Goal: Use online tool/utility: Use online tool/utility

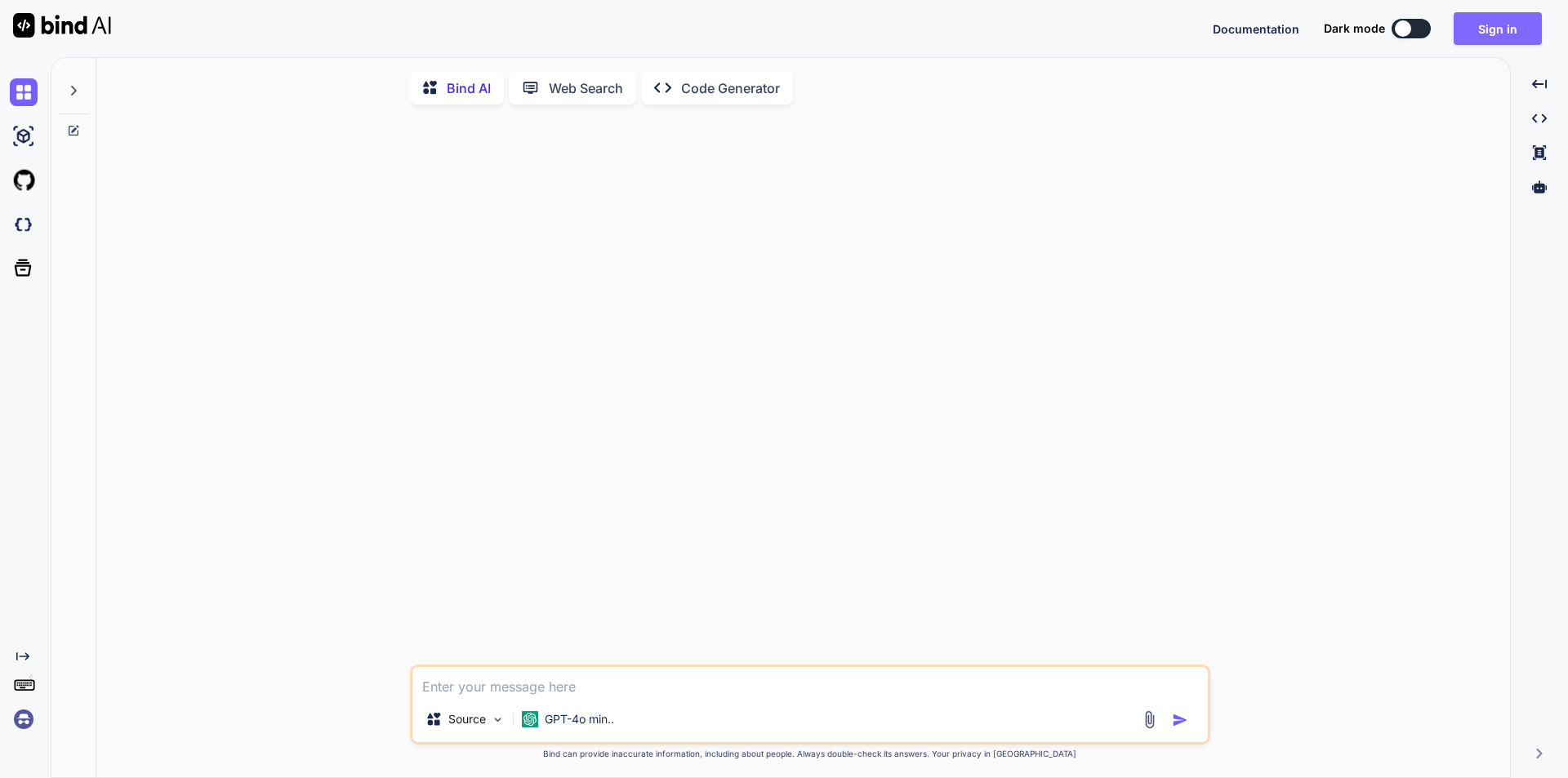
click at [1494, 28] on button "Sign in" at bounding box center [1497, 28] width 88 height 33
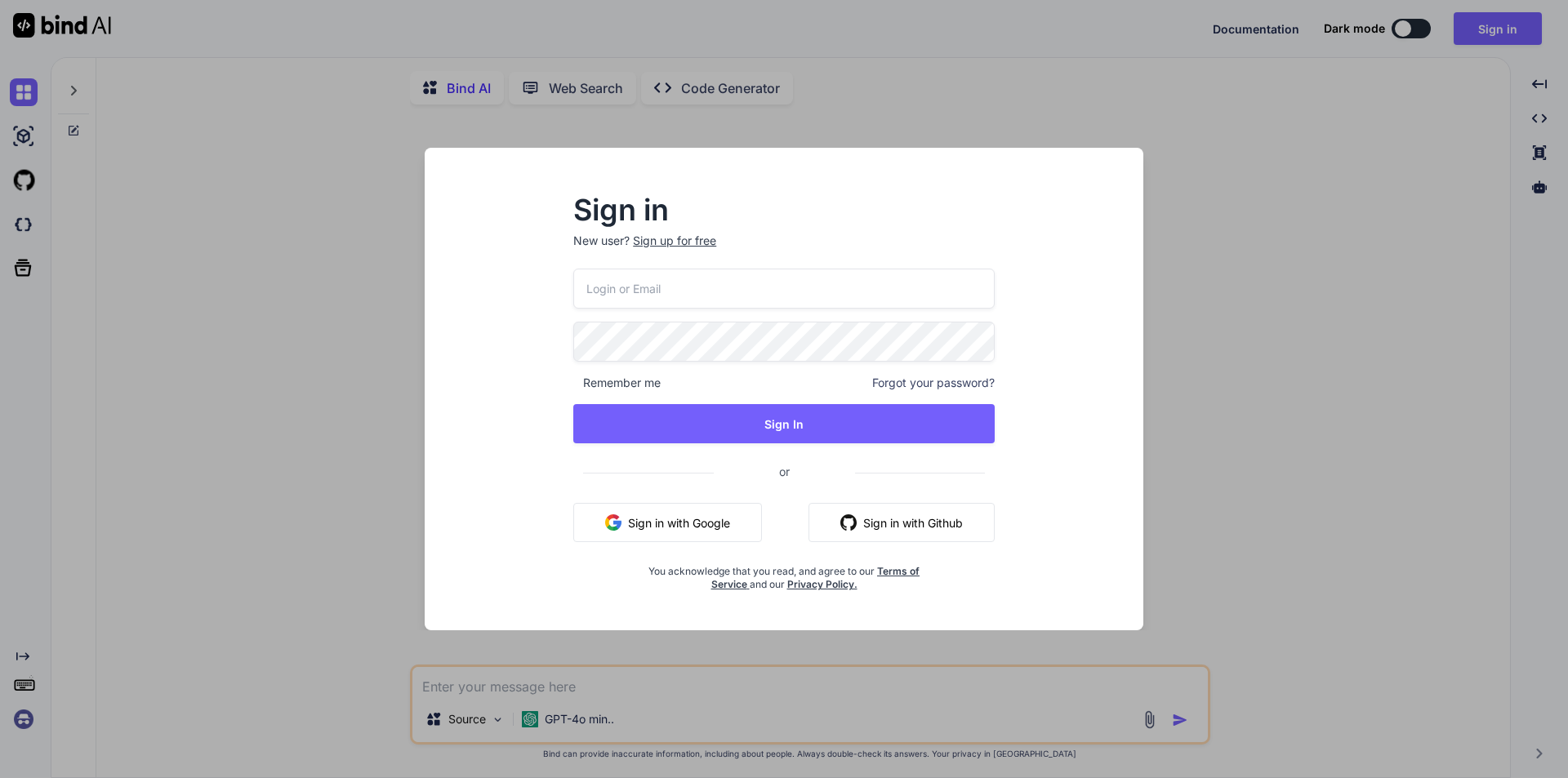
click at [1187, 150] on div "Sign in New user? Sign up for free Remember me Forgot your password? Sign In or…" at bounding box center [784, 389] width 1568 height 778
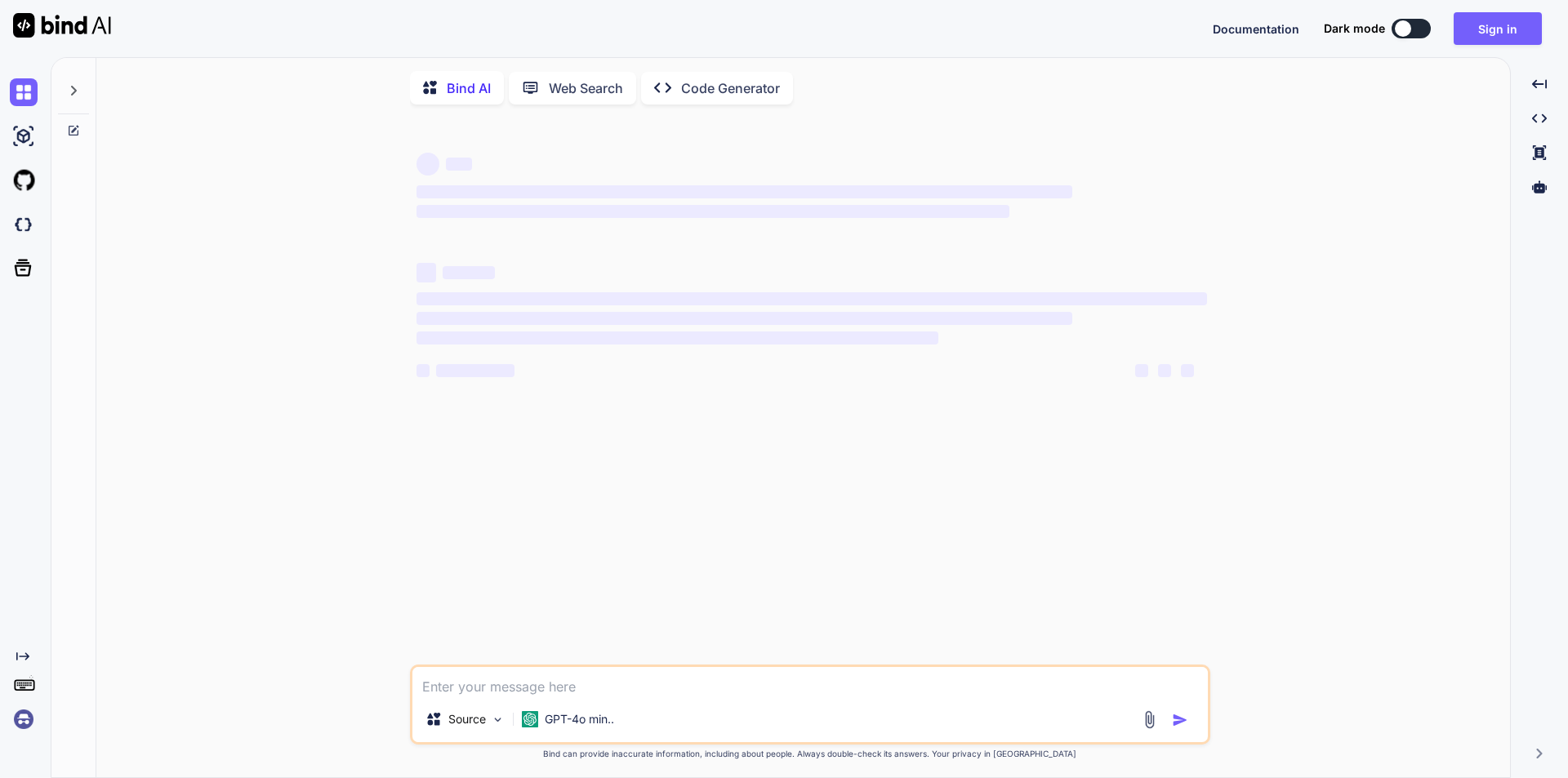
type textarea "x"
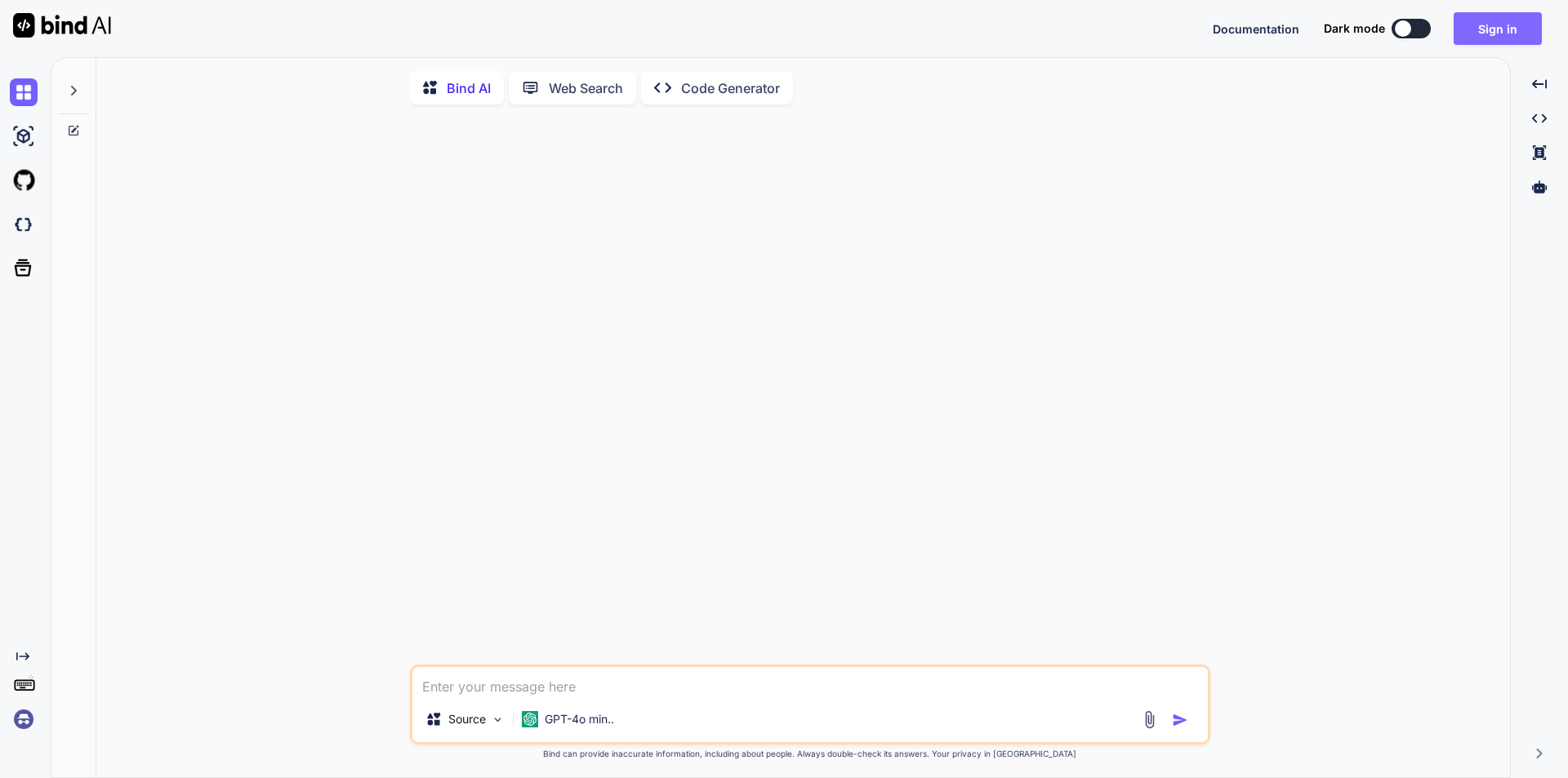
click at [1511, 29] on button "Sign in" at bounding box center [1497, 28] width 88 height 33
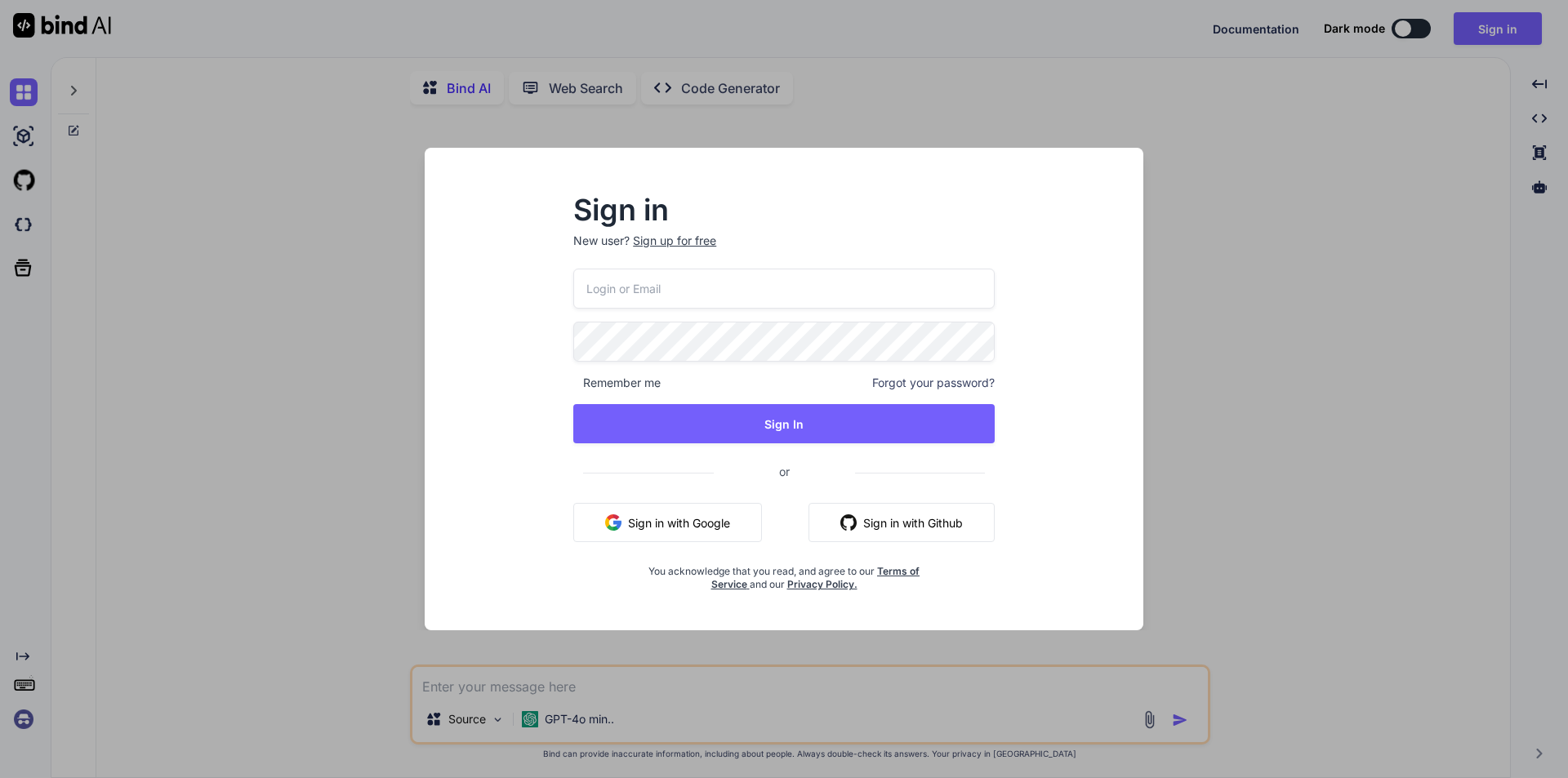
click at [712, 519] on button "Sign in with Google" at bounding box center [667, 522] width 189 height 39
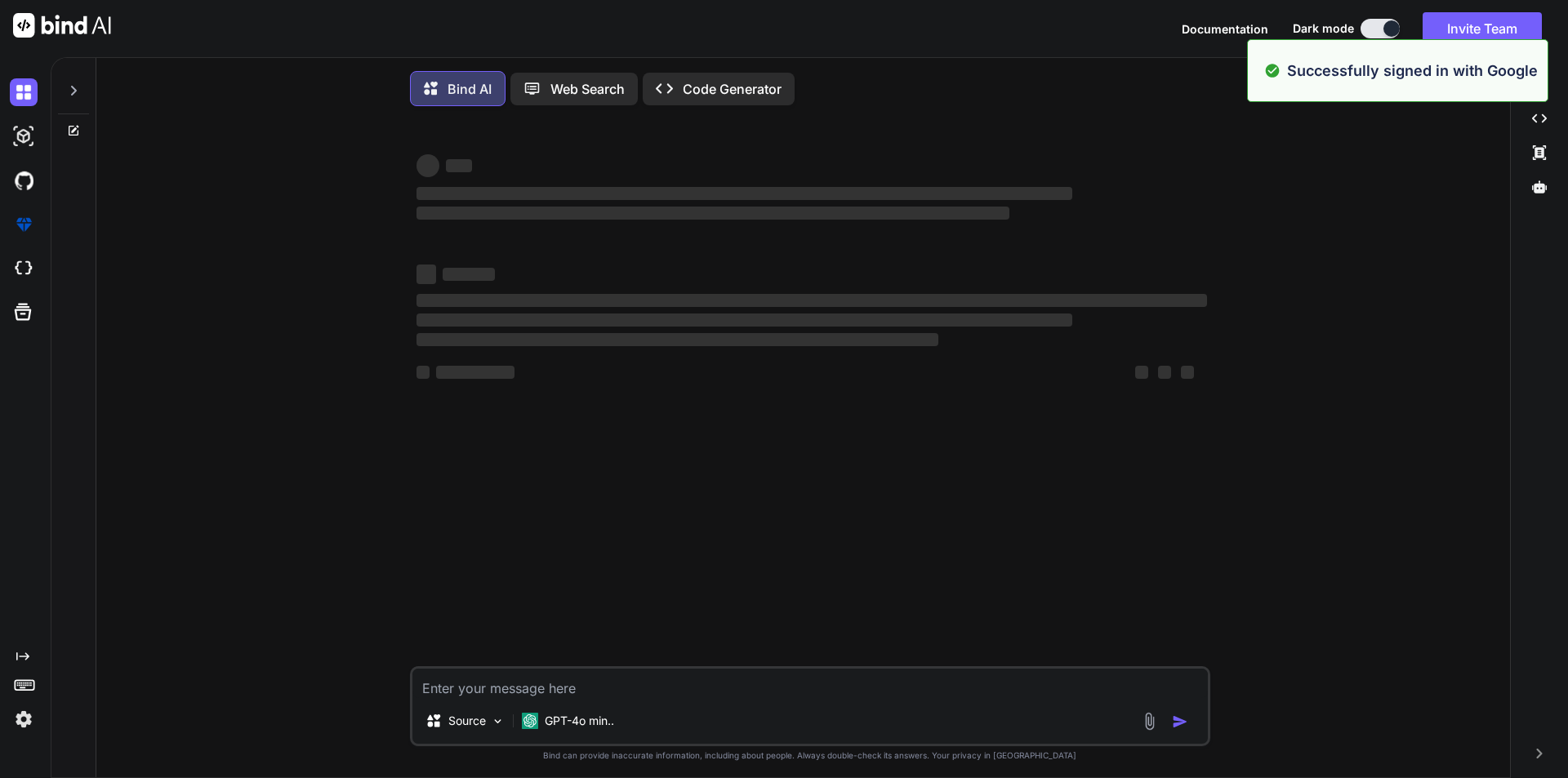
click at [731, 692] on textarea at bounding box center [810, 684] width 795 height 29
paste textarea "create html for pdf of attached file using inline css only, do not use classes …"
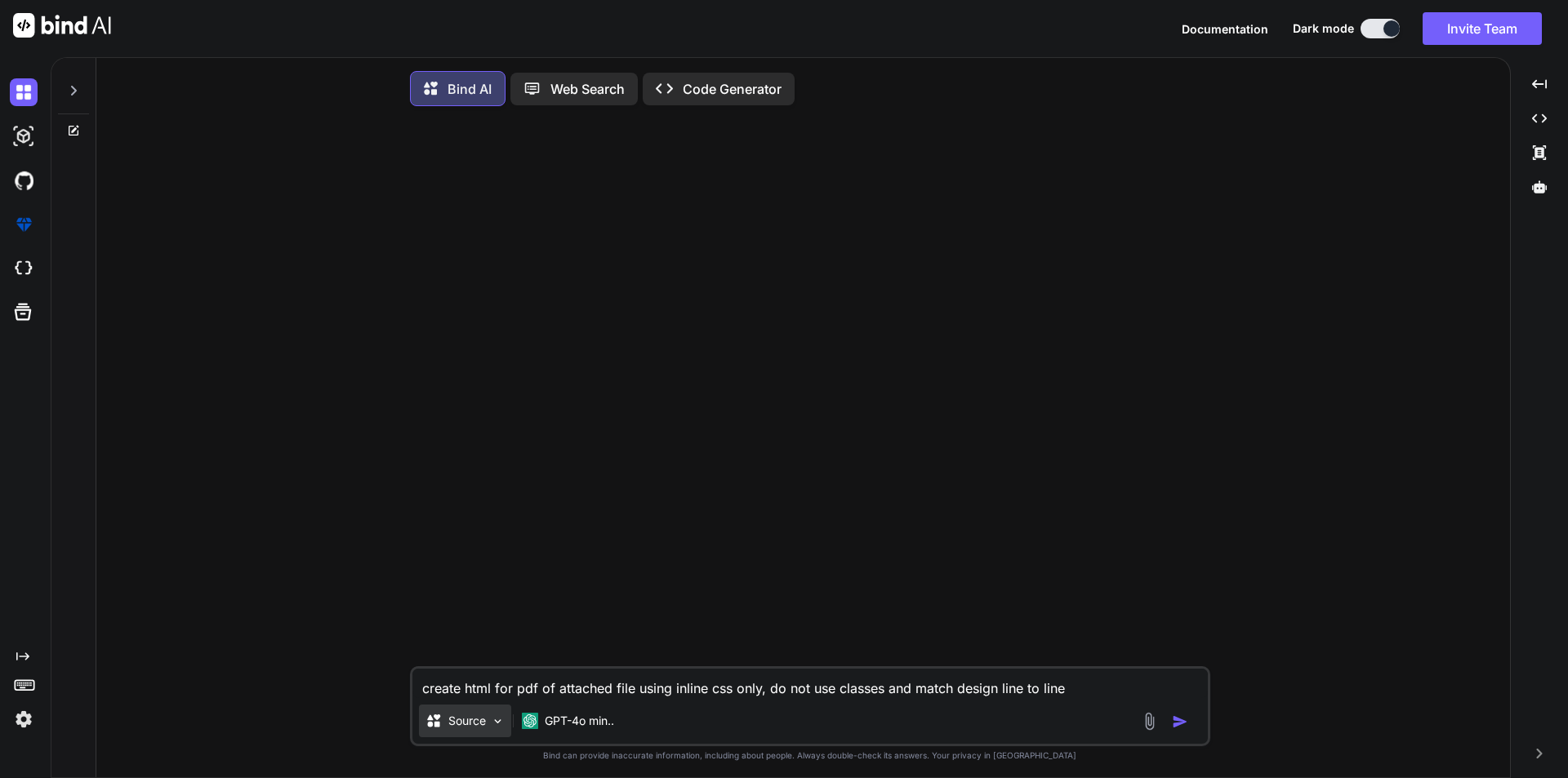
type textarea "create html for pdf of attached file using inline css only, do not use classes …"
click at [498, 725] on img at bounding box center [498, 721] width 14 height 14
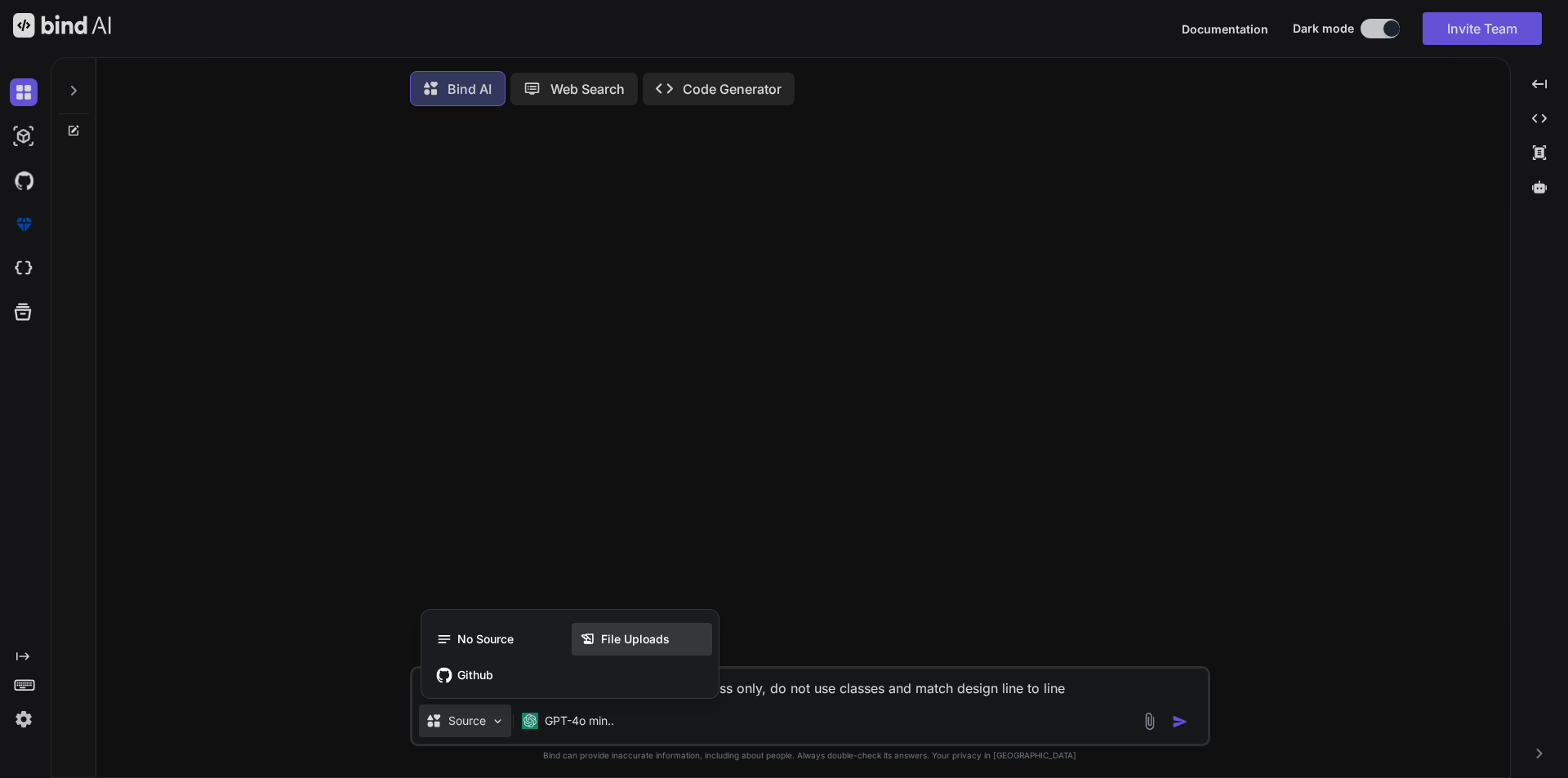
click at [640, 644] on span "File Uploads" at bounding box center [636, 639] width 69 height 16
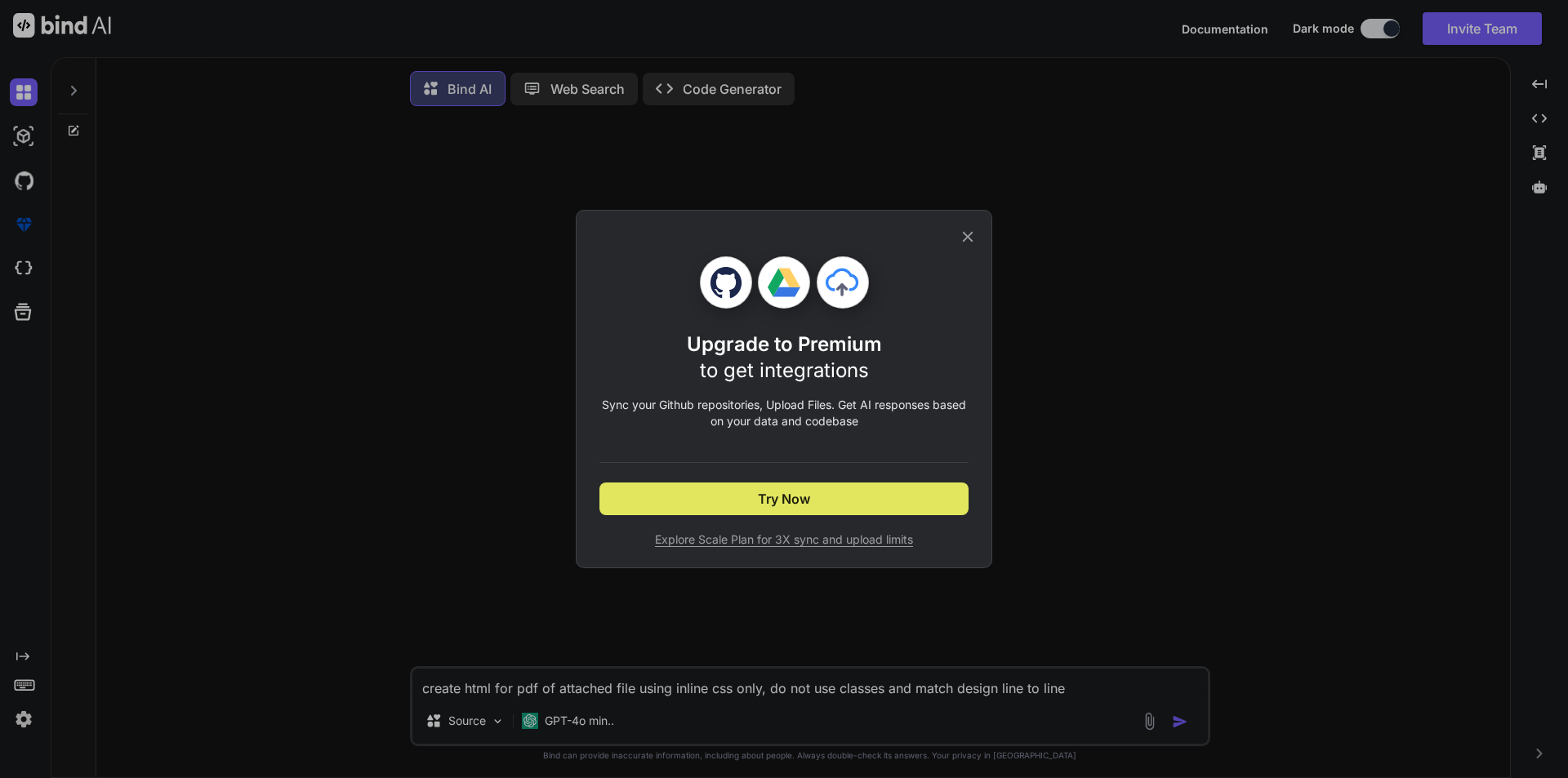
click at [844, 486] on button "Try Now" at bounding box center [784, 499] width 370 height 33
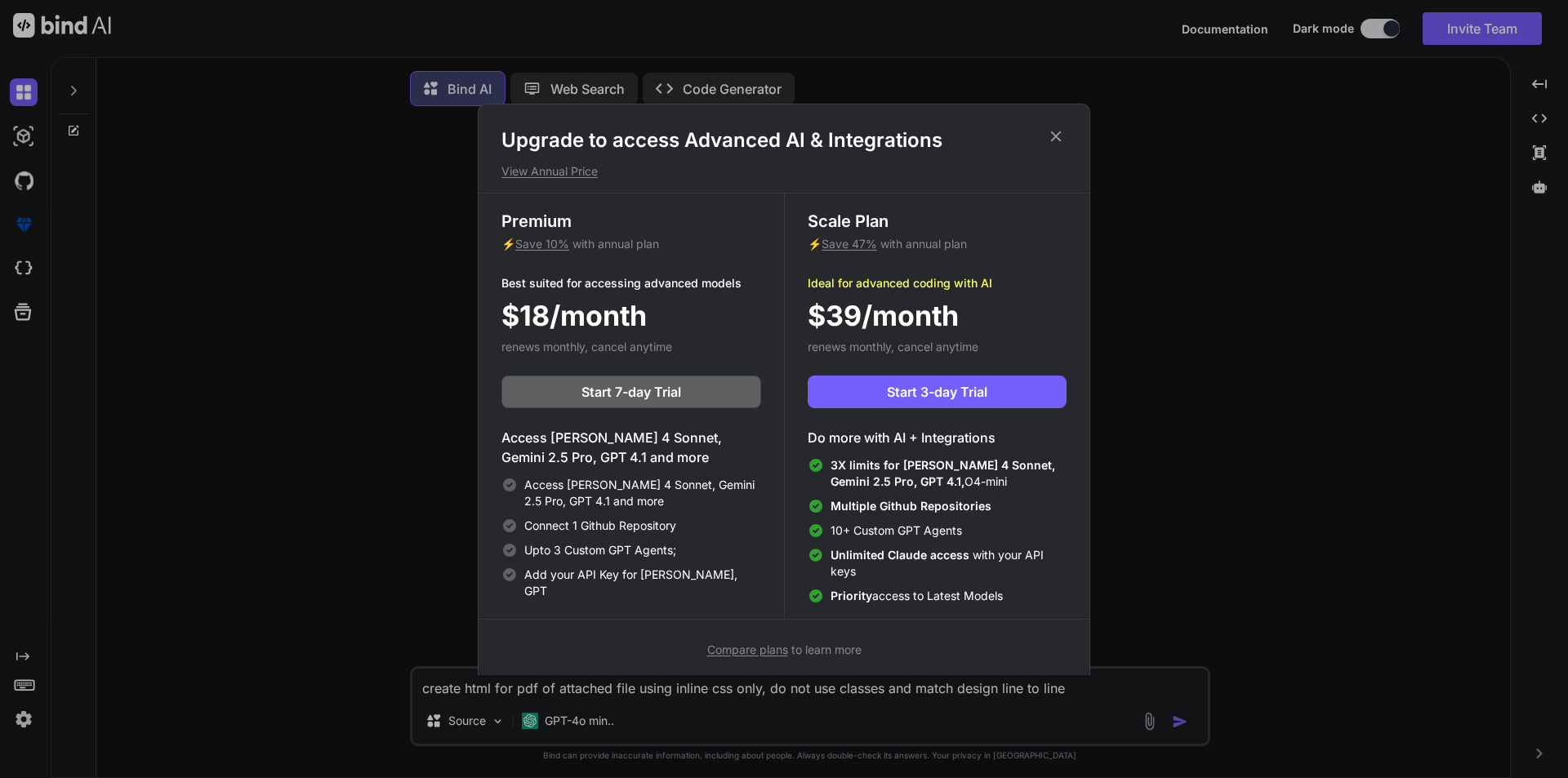
click at [1051, 126] on div "Upgrade to access Advanced AI & Integrations View Annual Price Premium ⚡ Save 1…" at bounding box center [784, 393] width 613 height 579
click at [1052, 134] on icon at bounding box center [1056, 136] width 18 height 18
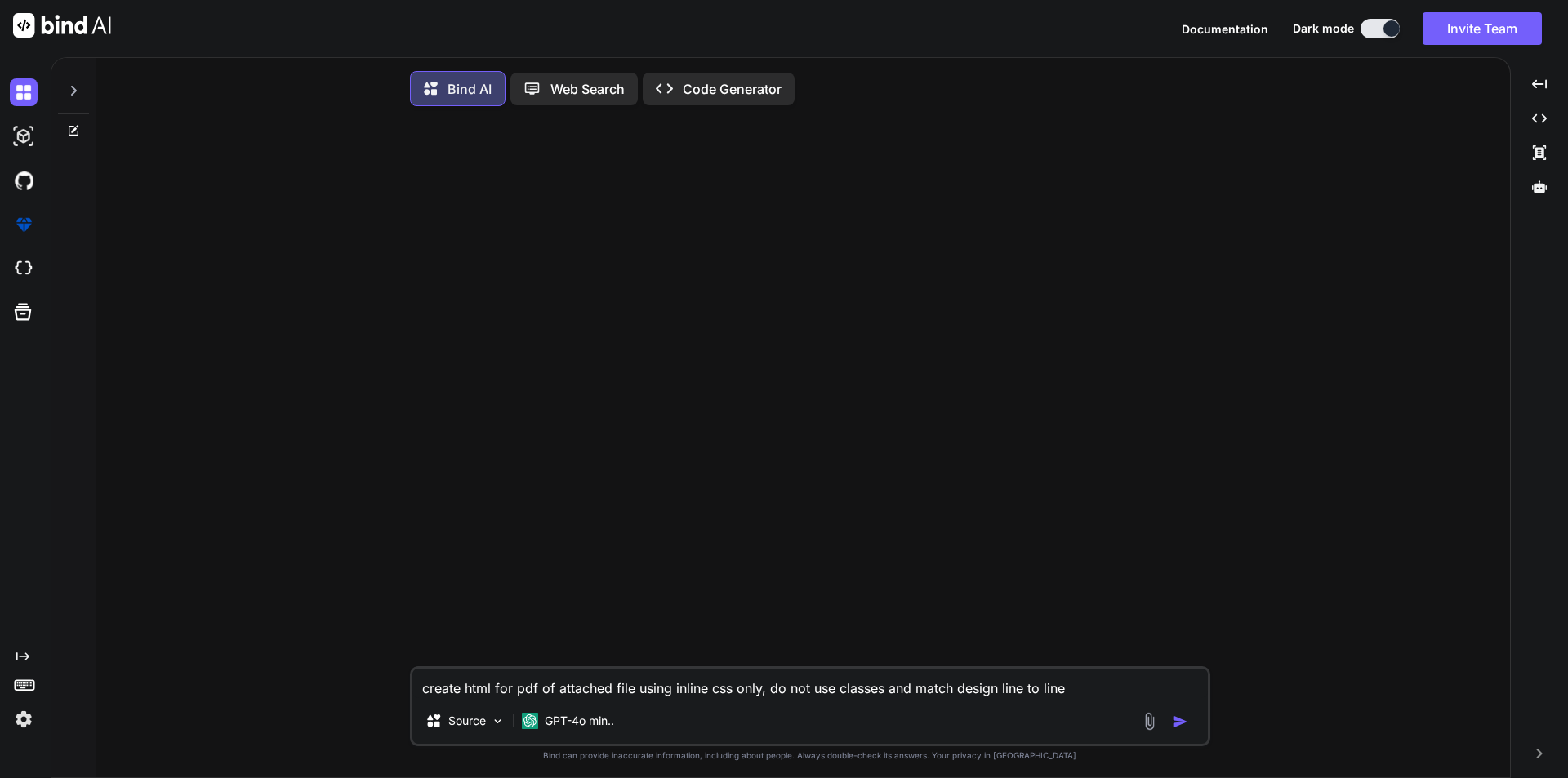
click at [719, 88] on p "Code Generator" at bounding box center [732, 89] width 99 height 20
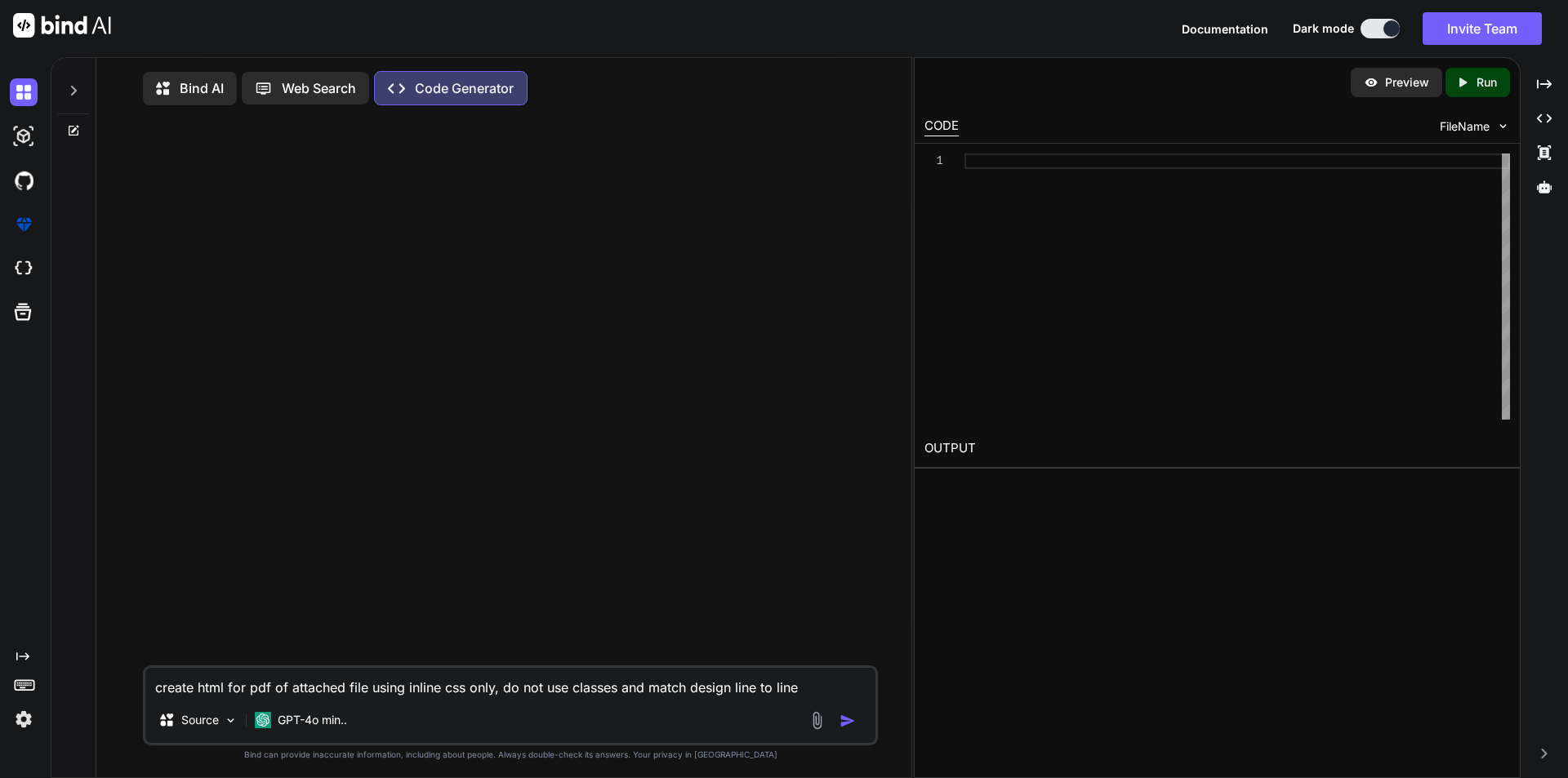
click at [1475, 126] on span "FileName" at bounding box center [1464, 126] width 50 height 16
click at [212, 717] on p "Source" at bounding box center [200, 720] width 37 height 16
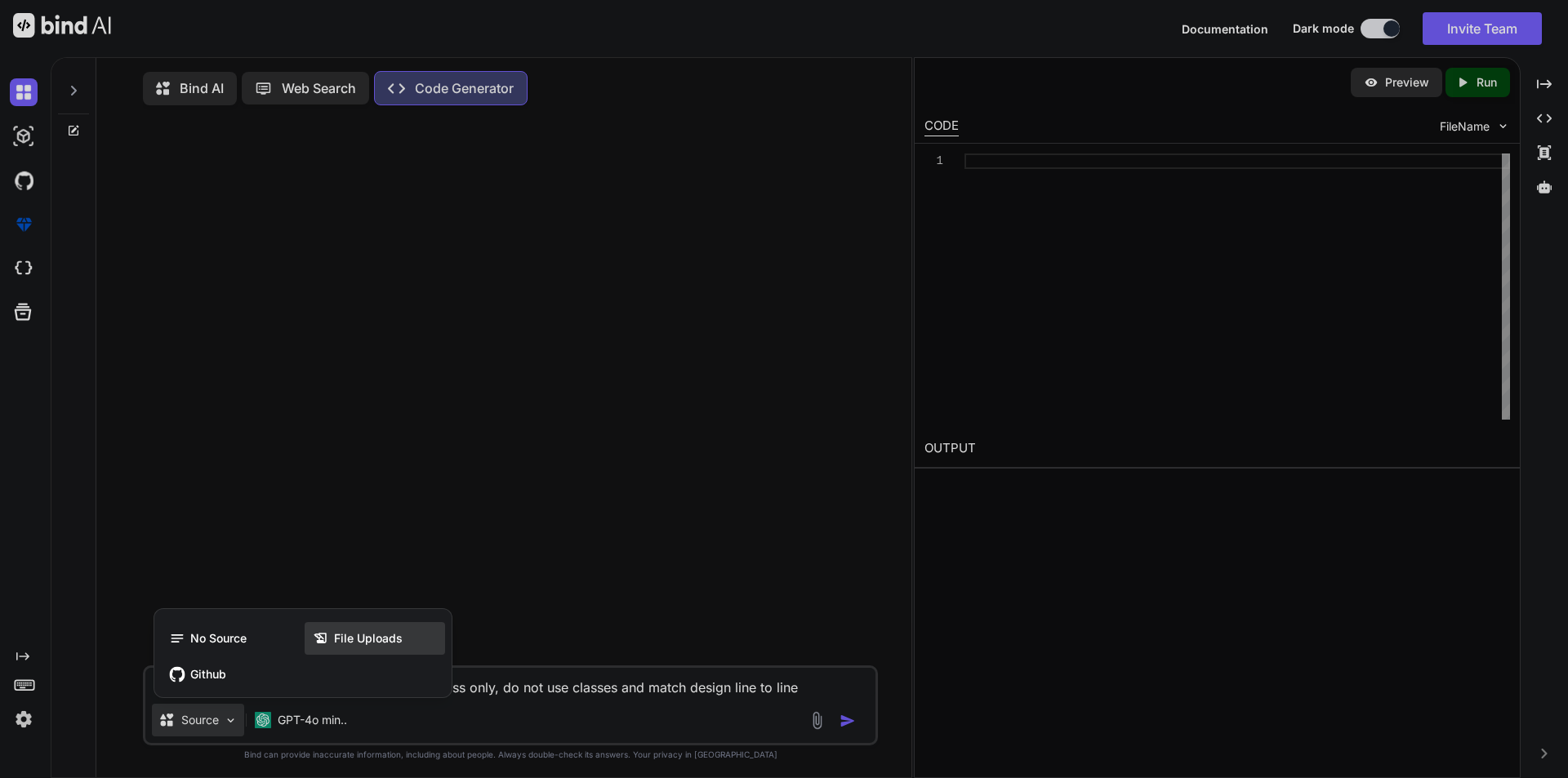
click at [358, 642] on span "File Uploads" at bounding box center [369, 638] width 69 height 16
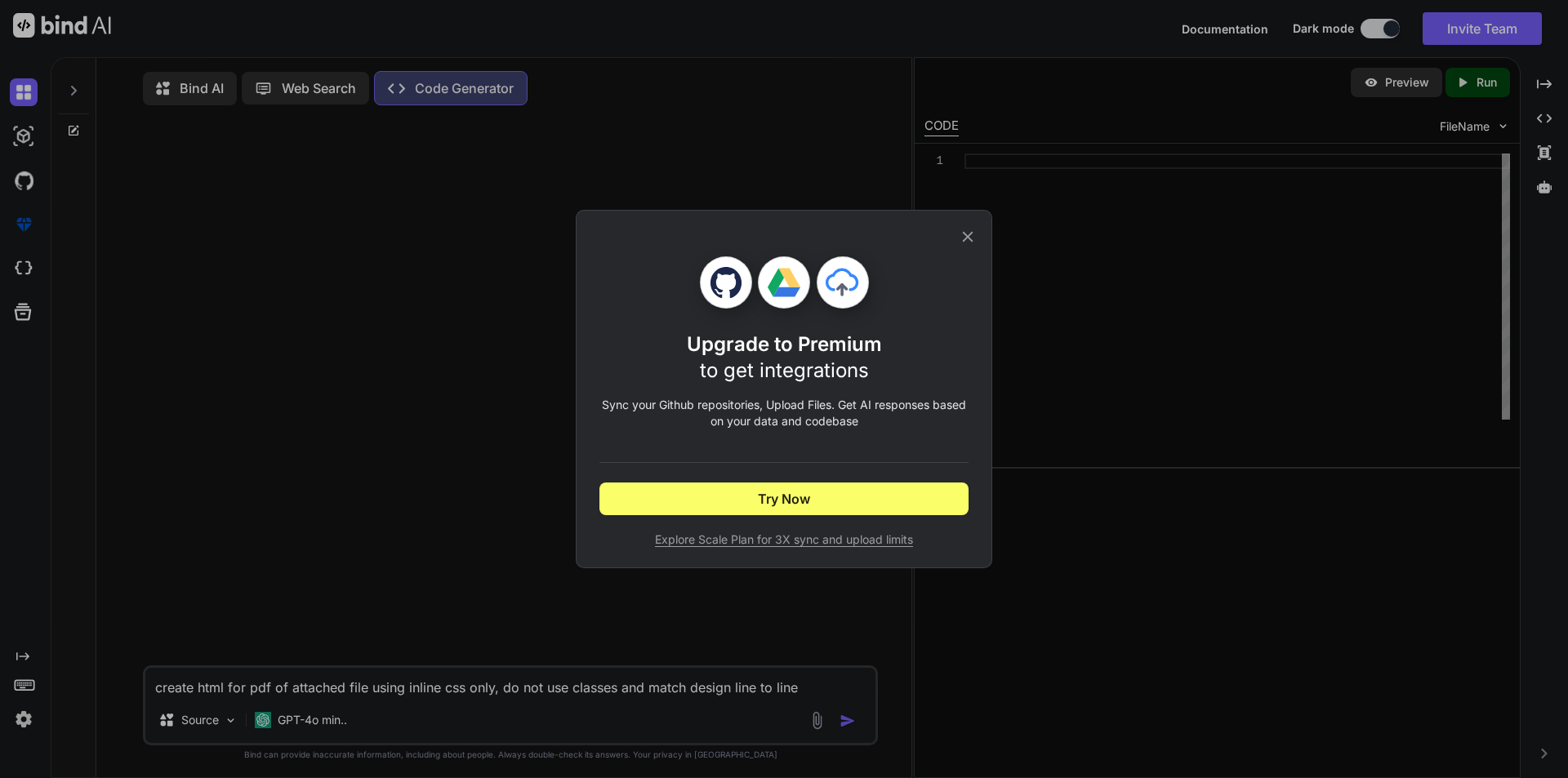
click at [965, 231] on icon at bounding box center [968, 237] width 18 height 18
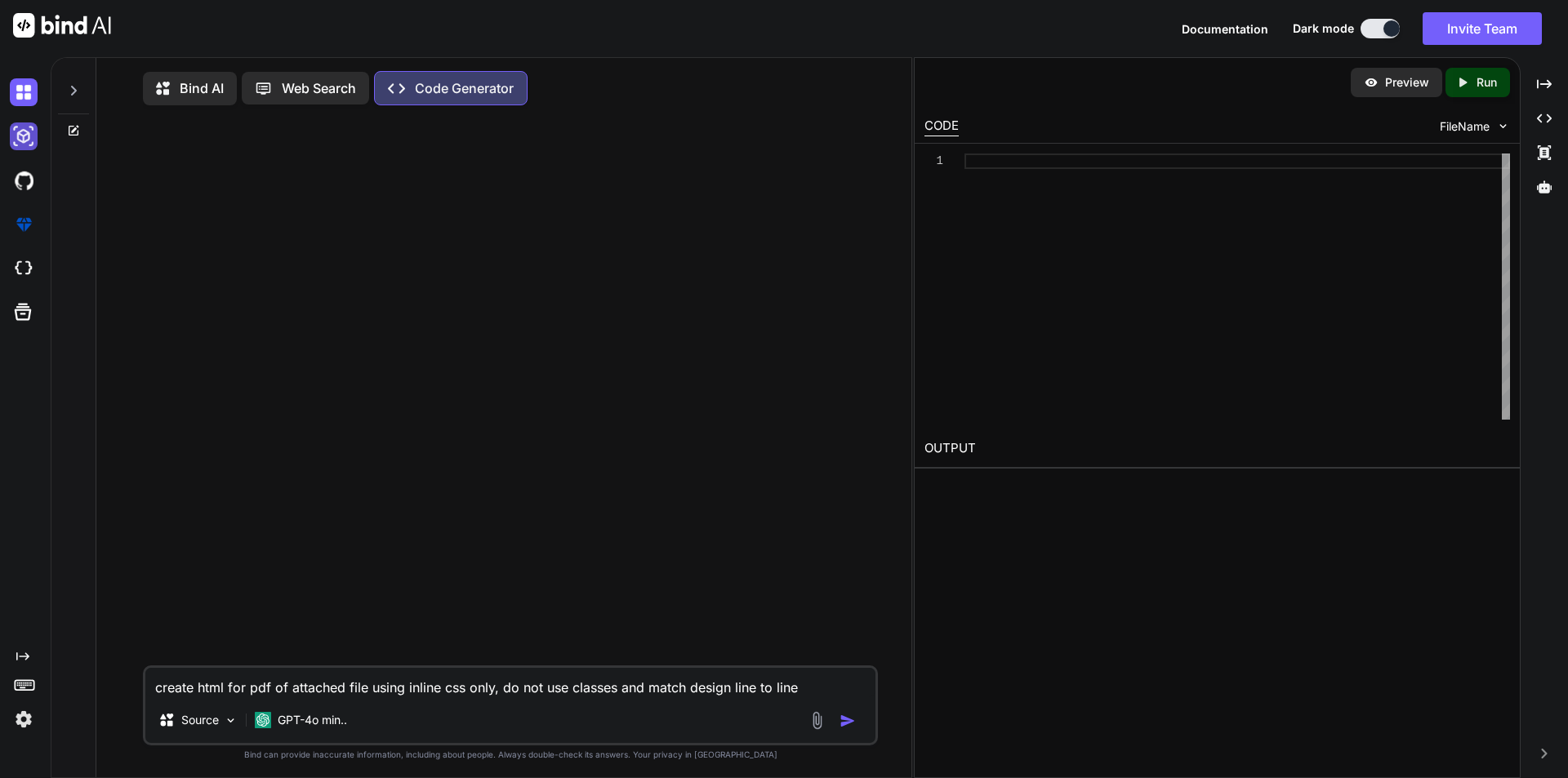
click at [28, 133] on img at bounding box center [24, 136] width 28 height 28
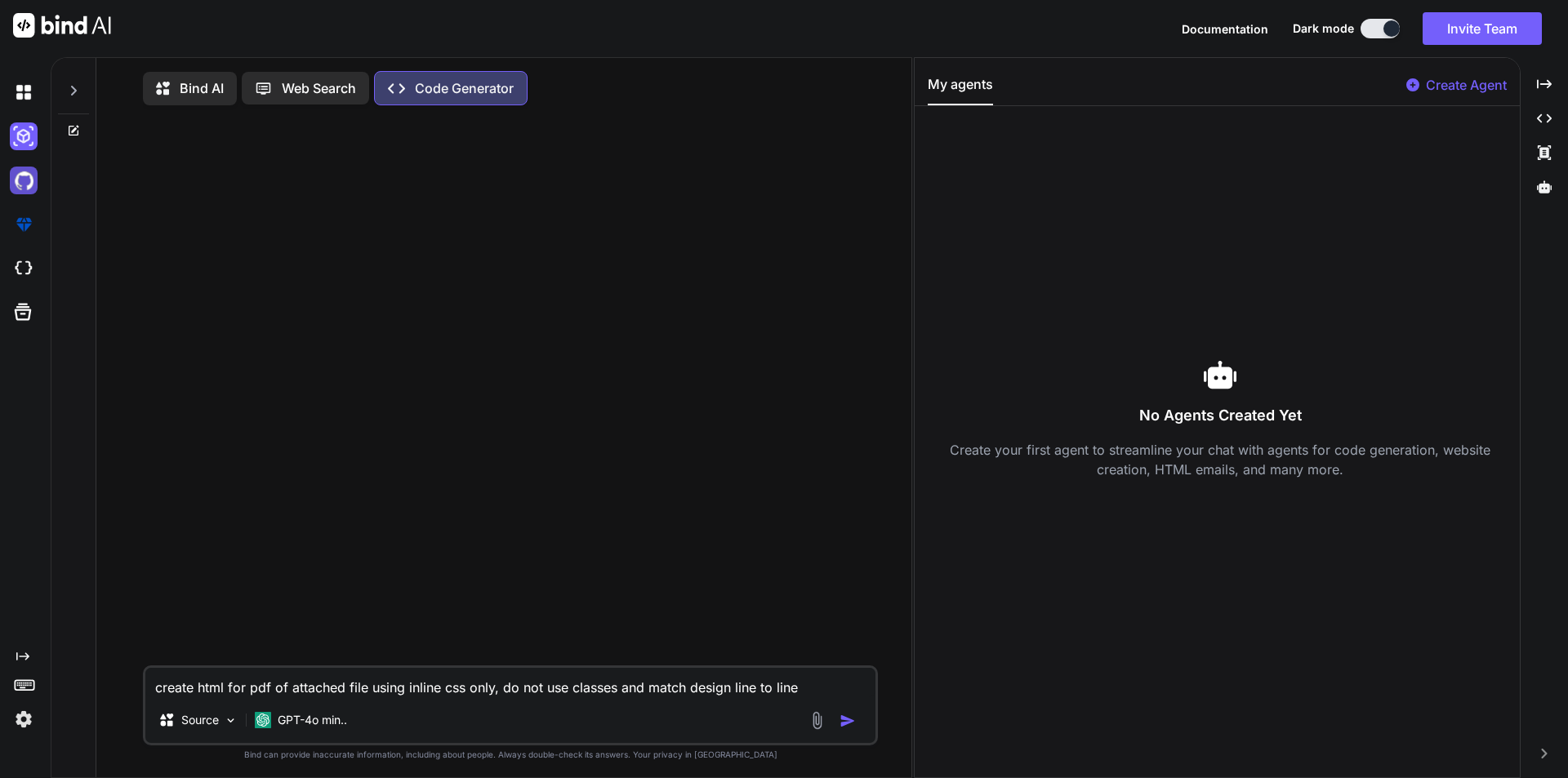
click at [30, 175] on img at bounding box center [24, 180] width 28 height 28
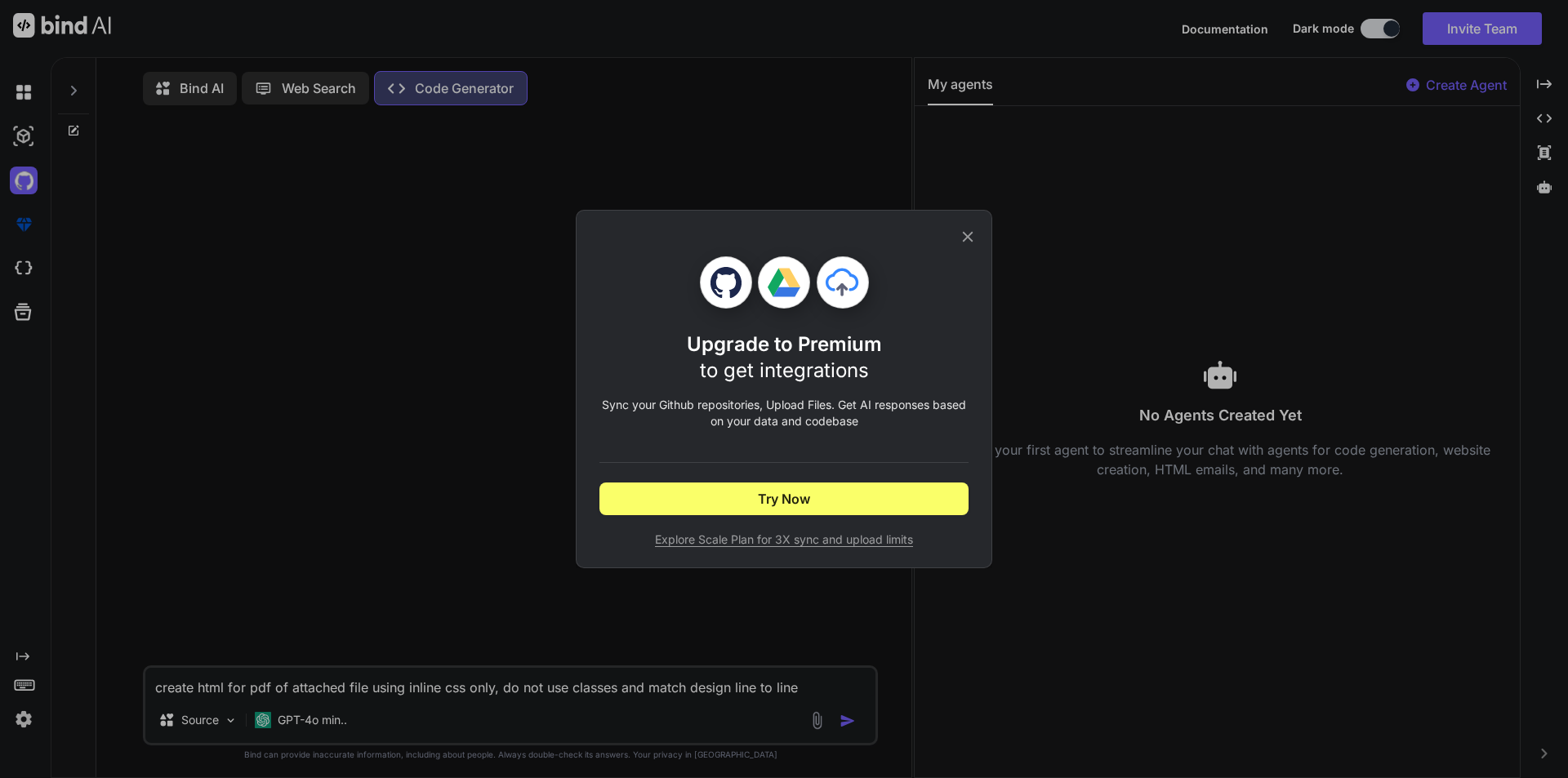
click at [29, 214] on div "Upgrade to Premium to get integrations Sync your Github repositories, Upload Fi…" at bounding box center [784, 389] width 1568 height 778
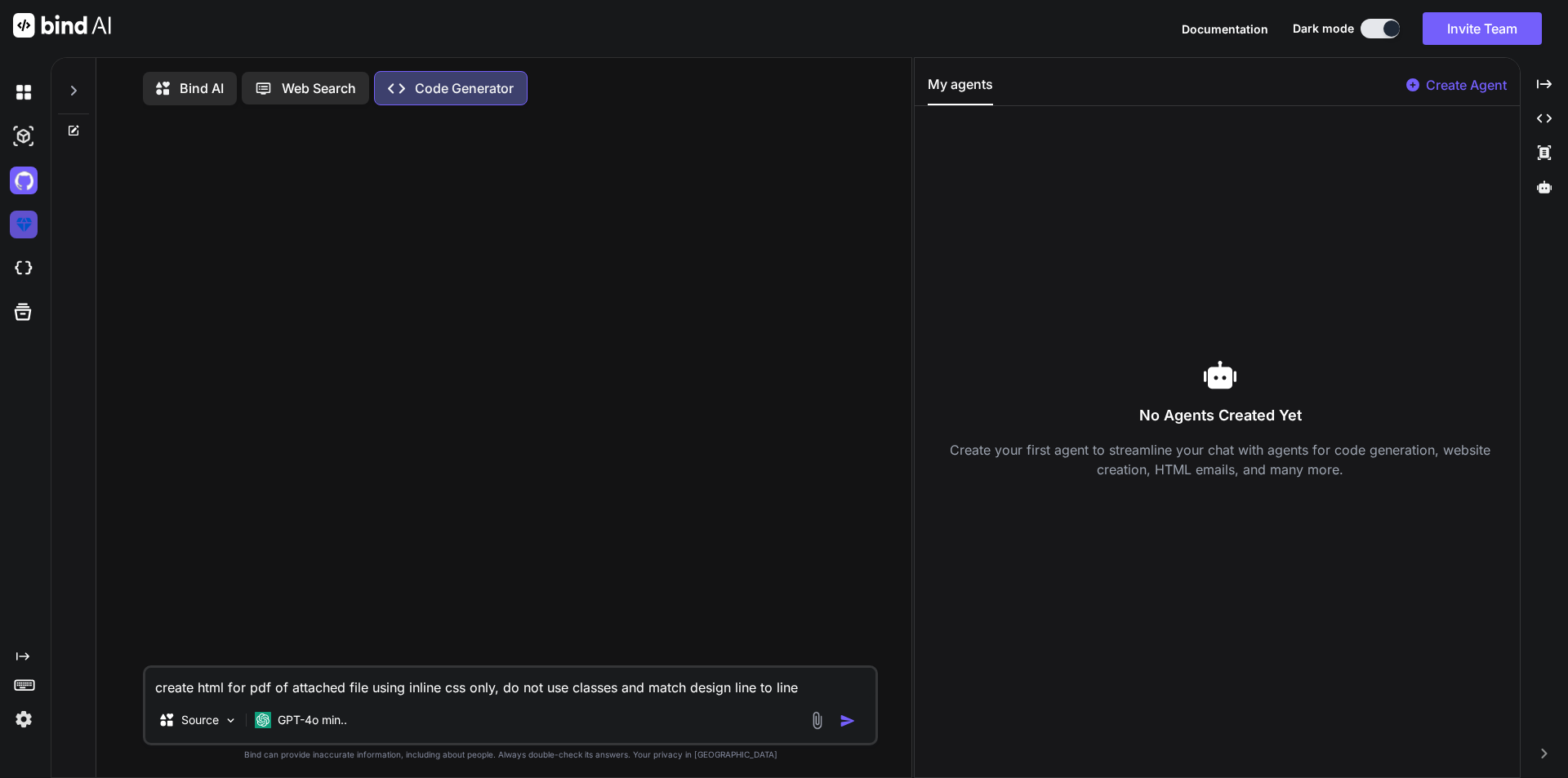
click at [22, 219] on img at bounding box center [24, 224] width 28 height 28
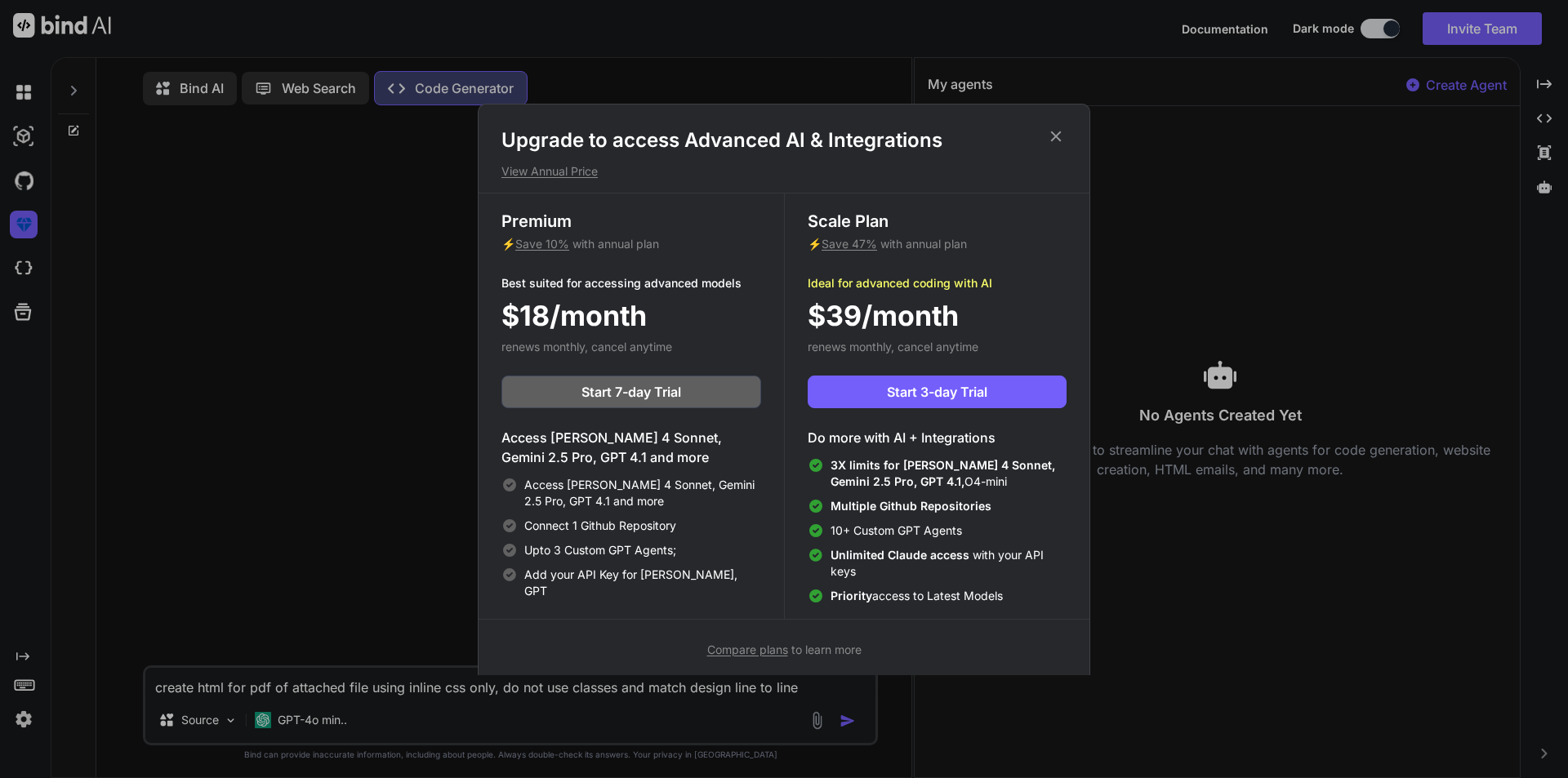
click at [28, 259] on div "Upgrade to access Advanced AI & Integrations View Annual Price Premium ⚡ Save 1…" at bounding box center [784, 389] width 1568 height 778
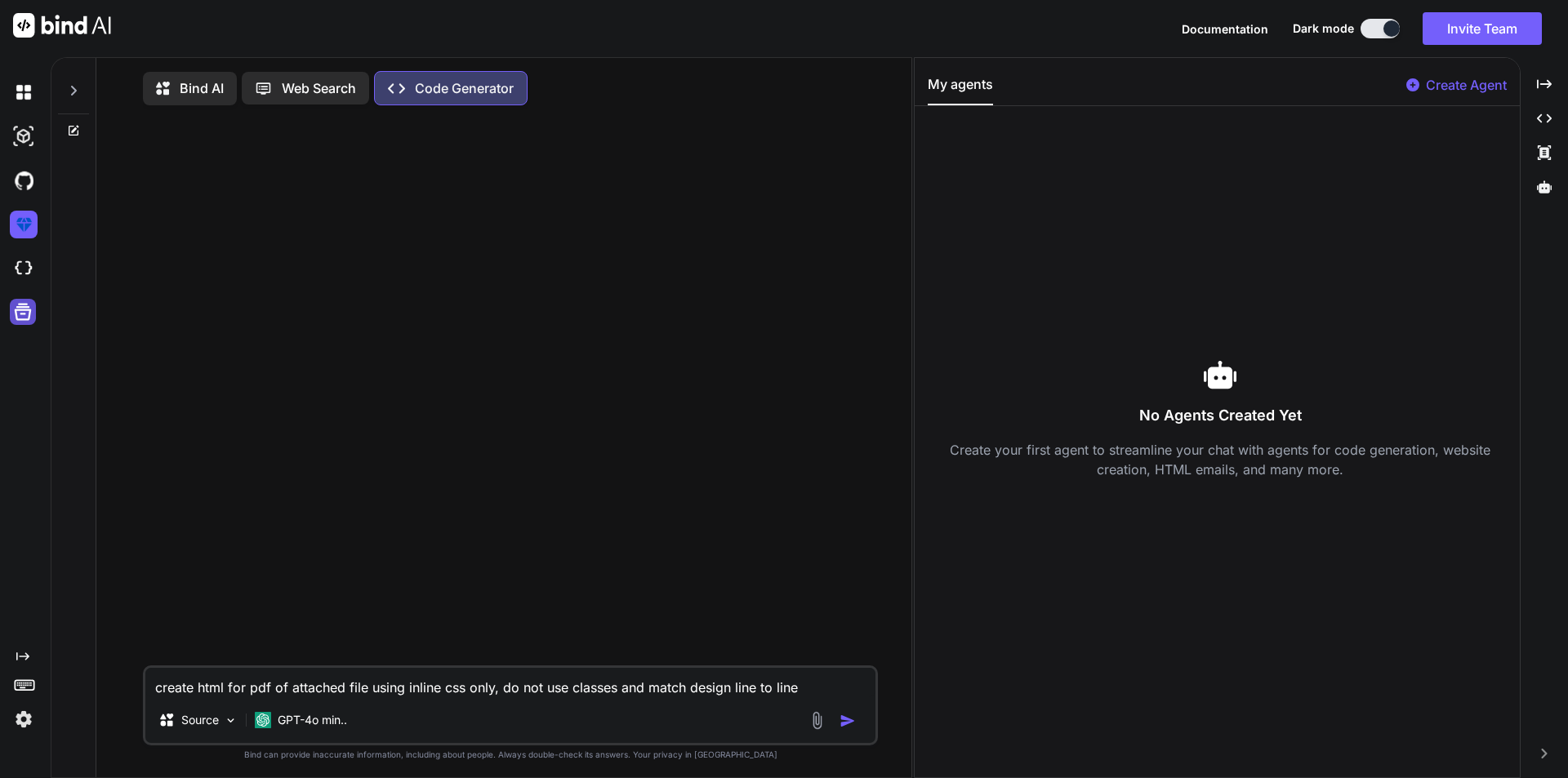
click at [20, 310] on icon at bounding box center [23, 312] width 17 height 17
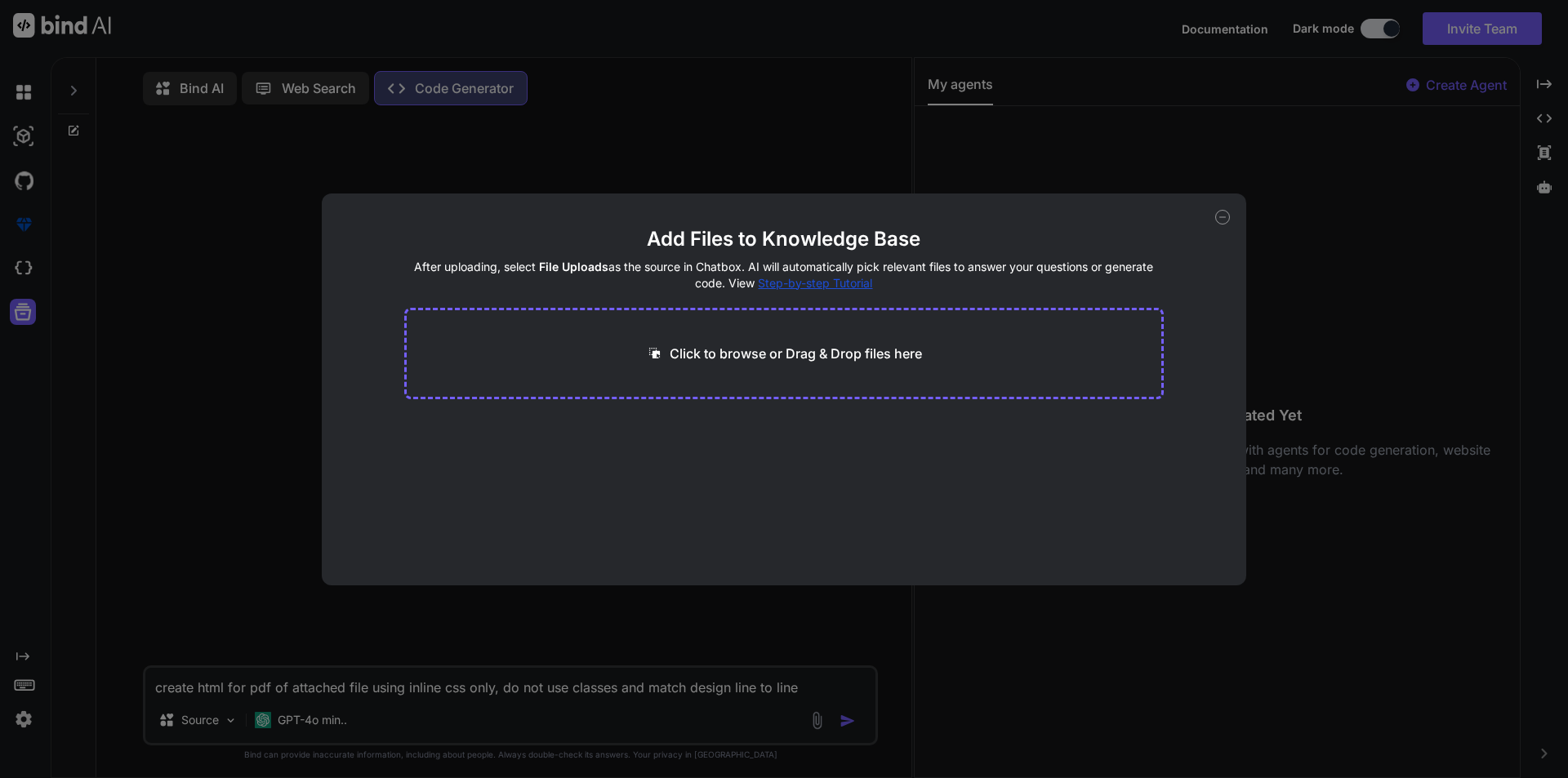
click at [726, 345] on p "Click to browse or Drag & Drop files here" at bounding box center [796, 354] width 252 height 20
type input "C:\fakepath\MDS-HC-Blank (1) (1).pdf"
click at [1132, 531] on button "Finish" at bounding box center [1135, 537] width 57 height 33
click at [1225, 213] on icon at bounding box center [1222, 217] width 15 height 15
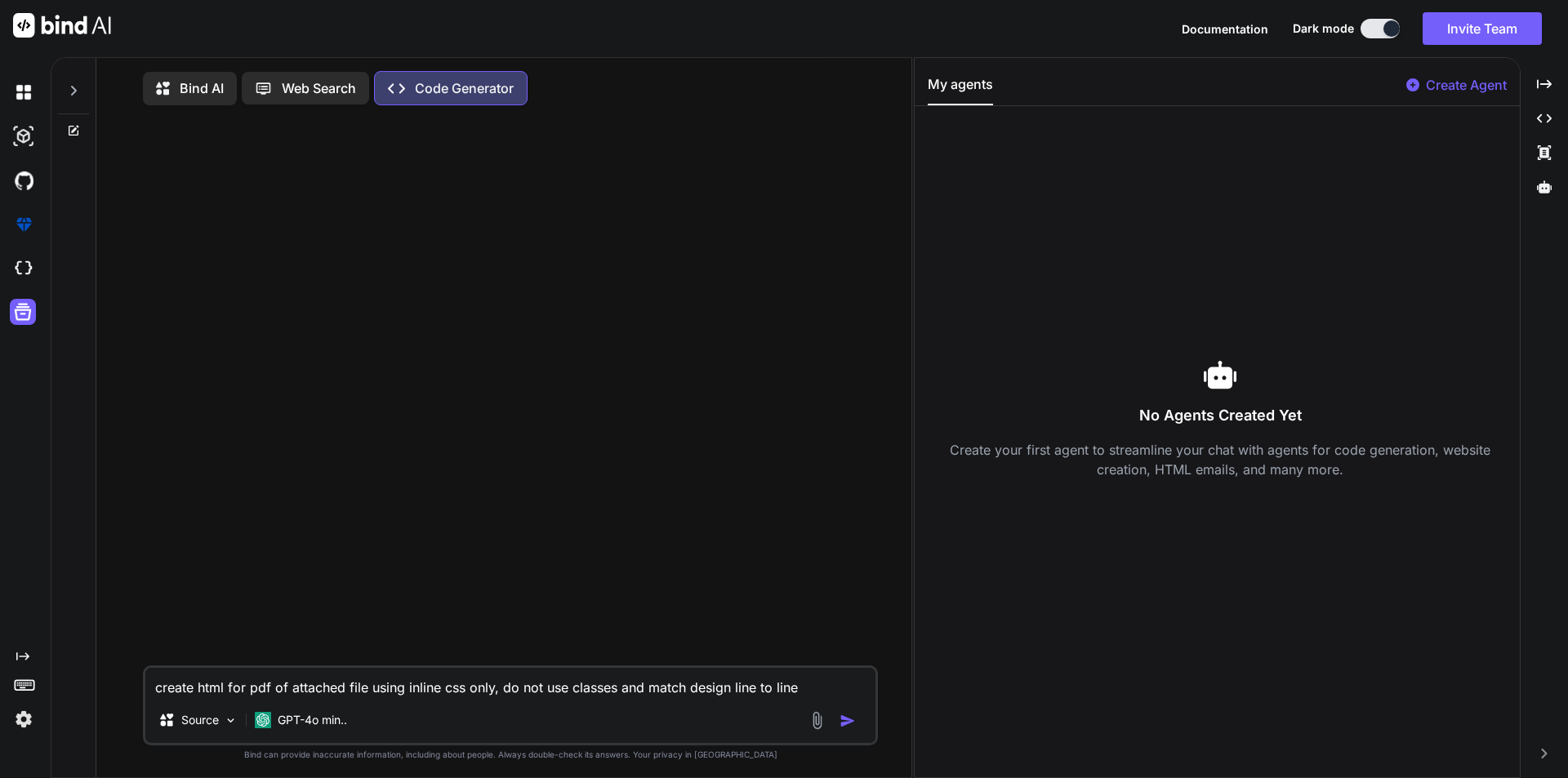
click at [848, 724] on img "button" at bounding box center [848, 721] width 16 height 16
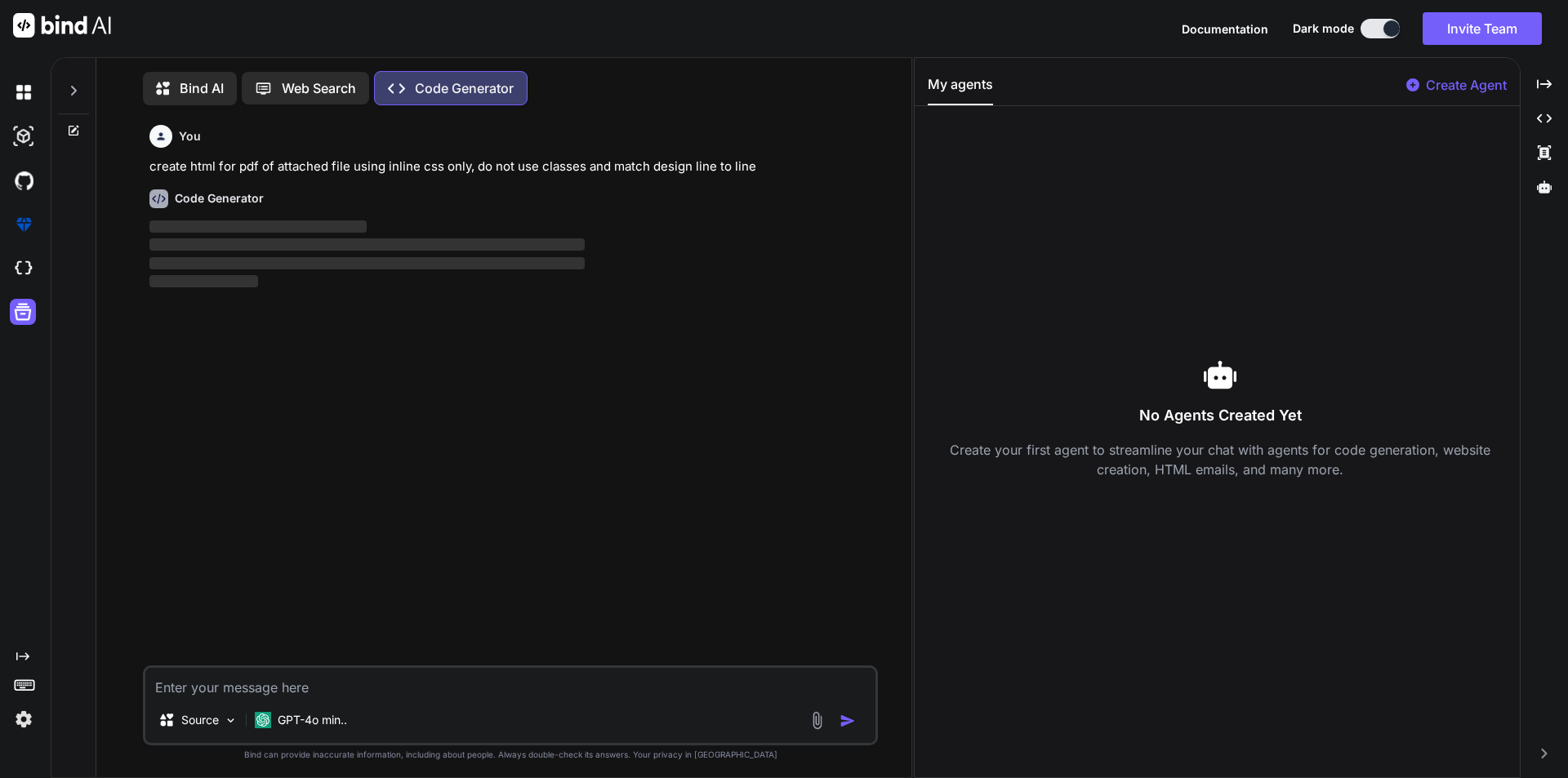
scroll to position [7, 0]
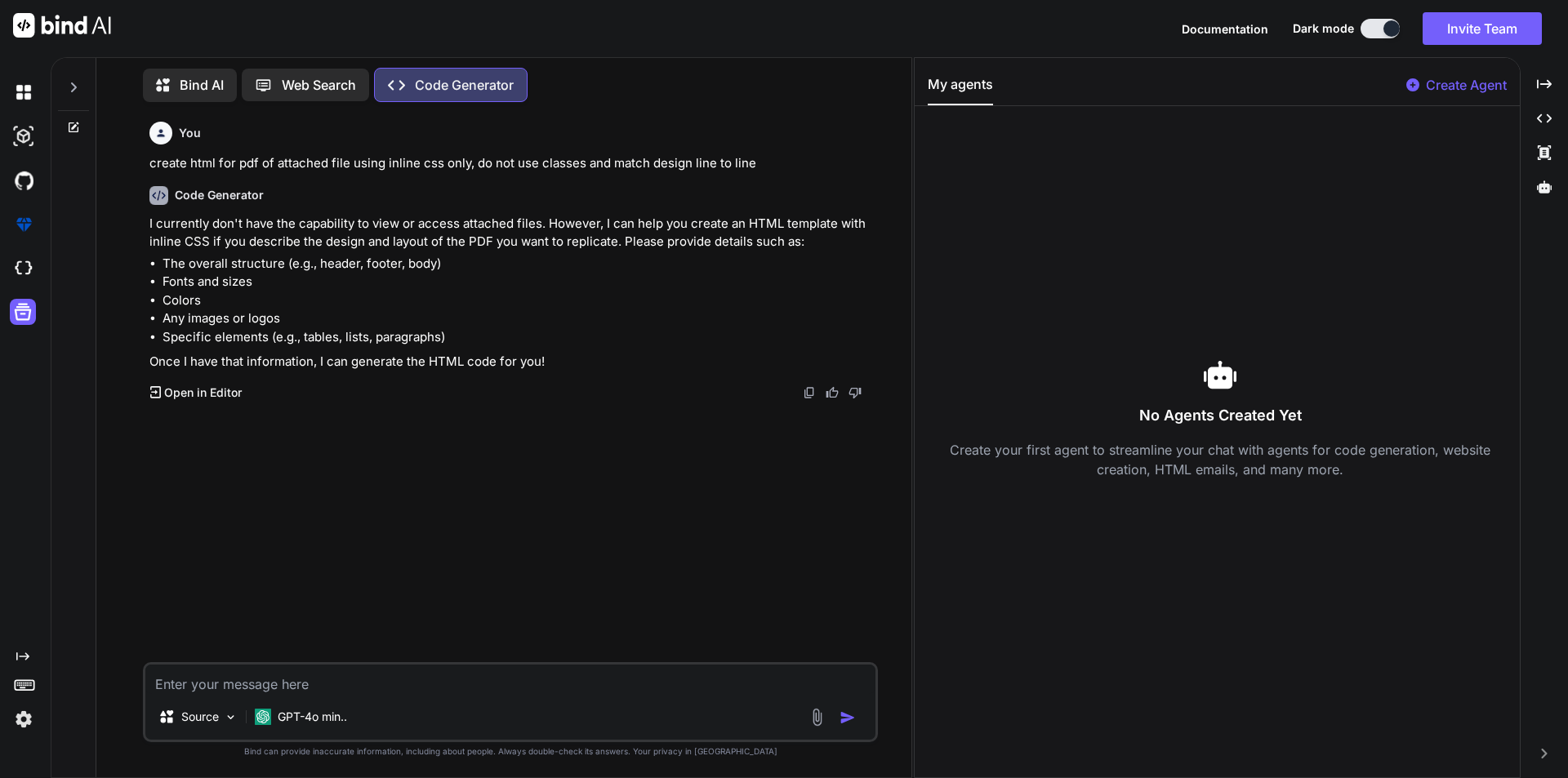
click at [301, 78] on p "Web Search" at bounding box center [319, 85] width 74 height 20
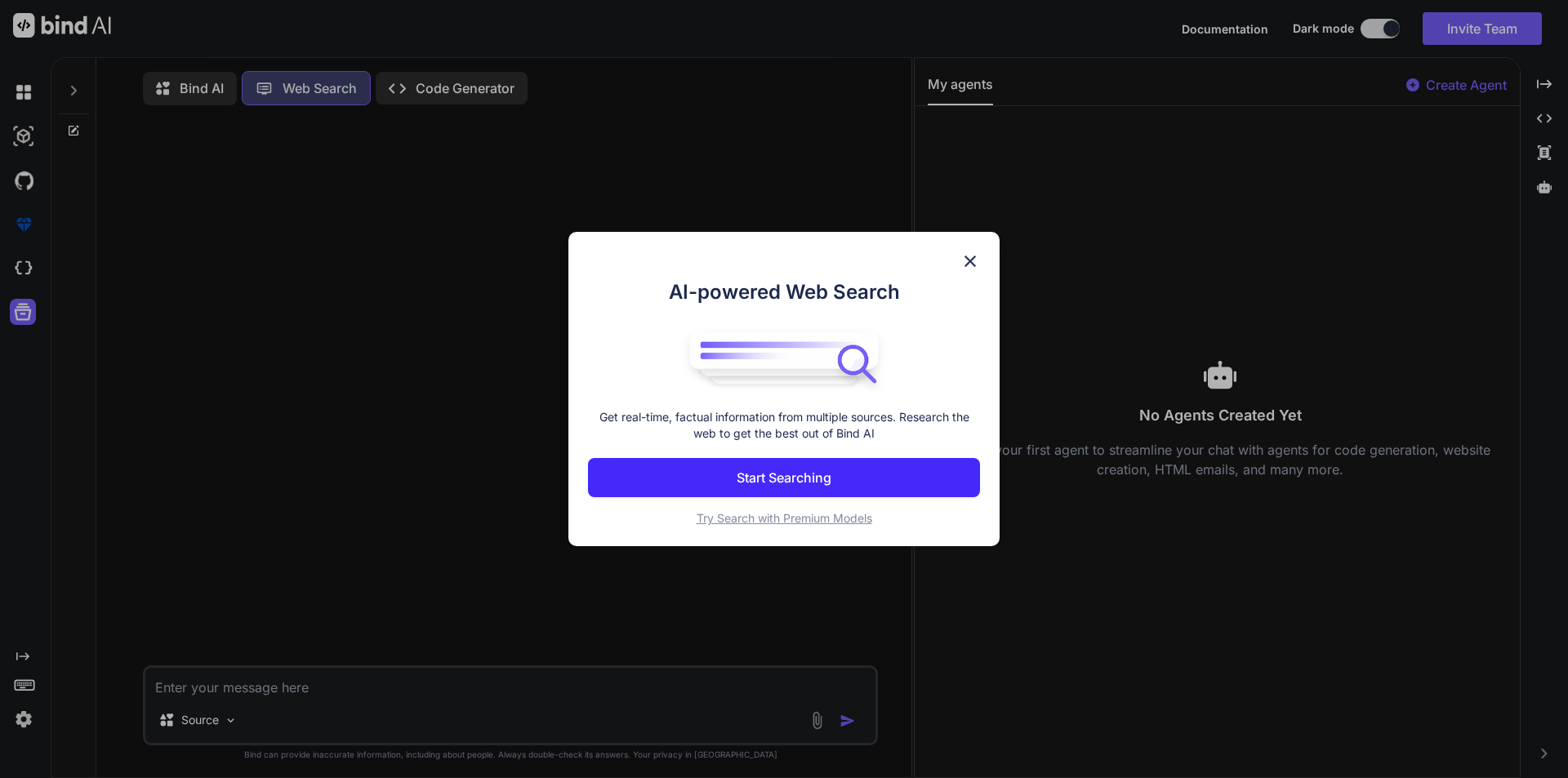
scroll to position [7, 0]
click at [182, 77] on div "AI-powered Web Search Get real-time, factual information from multiple sources.…" at bounding box center [784, 389] width 1568 height 778
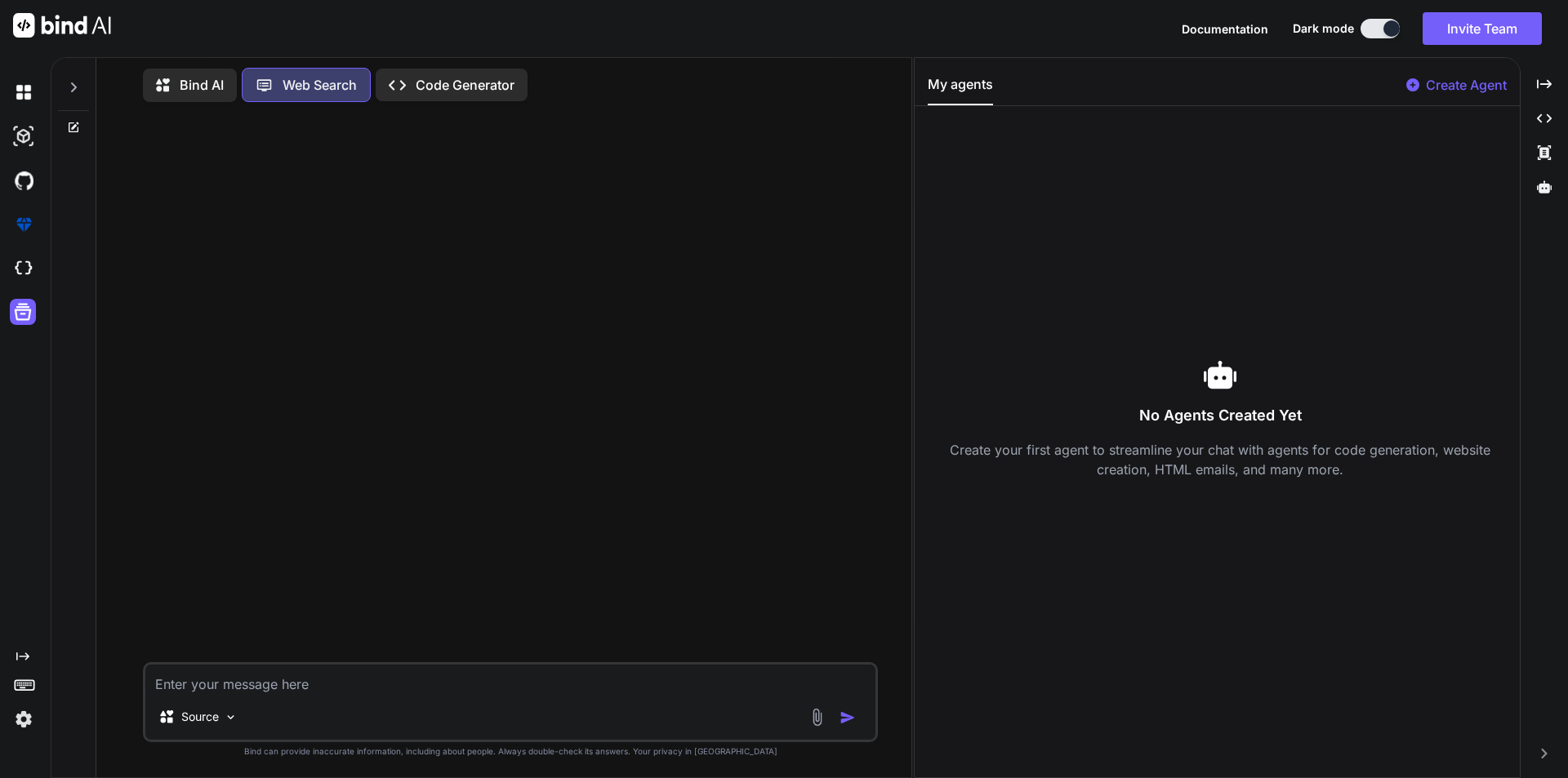
click at [182, 77] on p "Bind AI" at bounding box center [202, 85] width 44 height 20
click at [818, 721] on img at bounding box center [817, 721] width 19 height 19
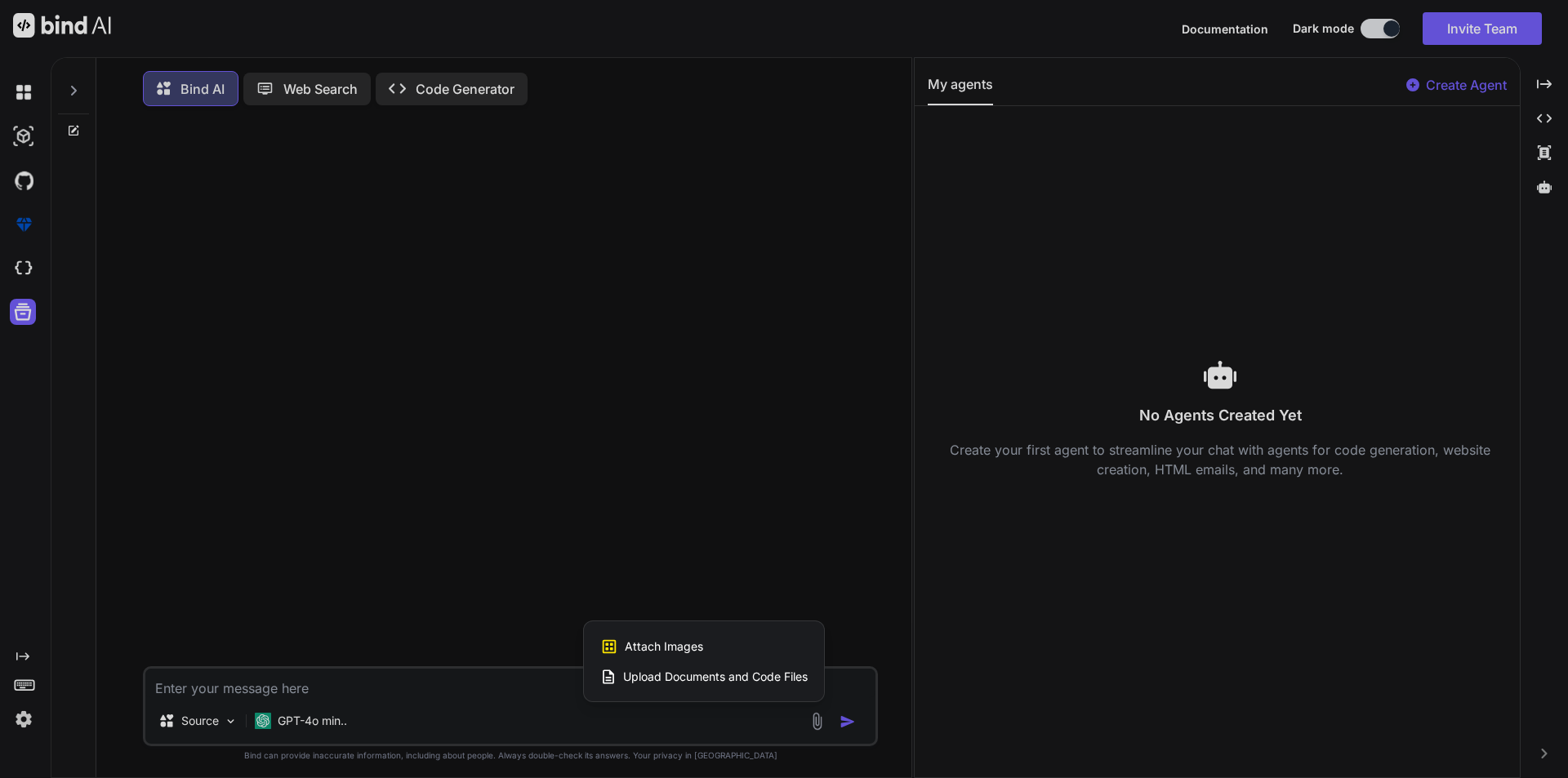
click at [712, 681] on span "Upload Documents and Code Files" at bounding box center [715, 677] width 184 height 16
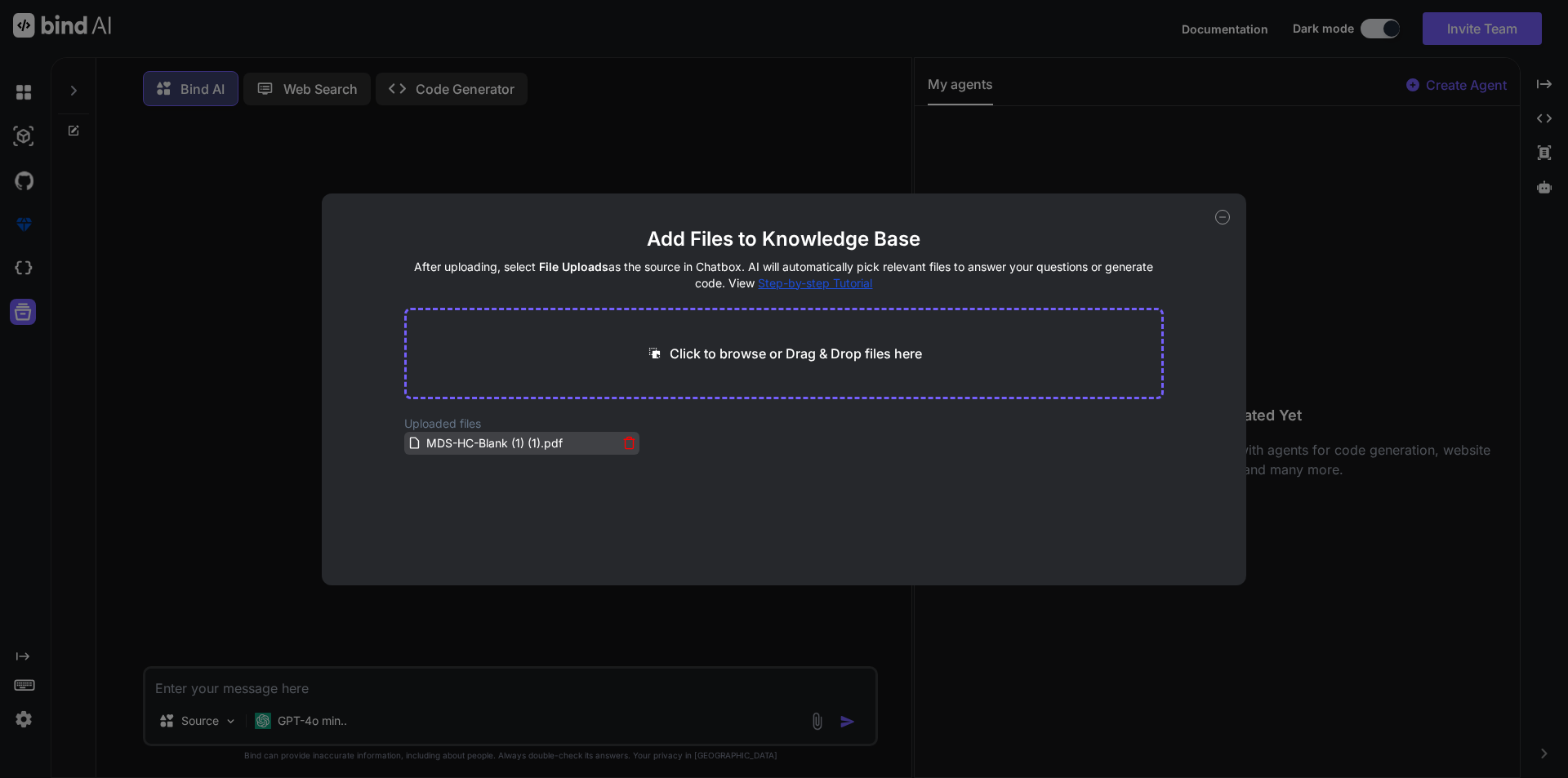
click at [502, 444] on span "MDS-HC-Blank (1) (1).pdf" at bounding box center [495, 444] width 140 height 20
click at [625, 446] on icon at bounding box center [628, 442] width 14 height 14
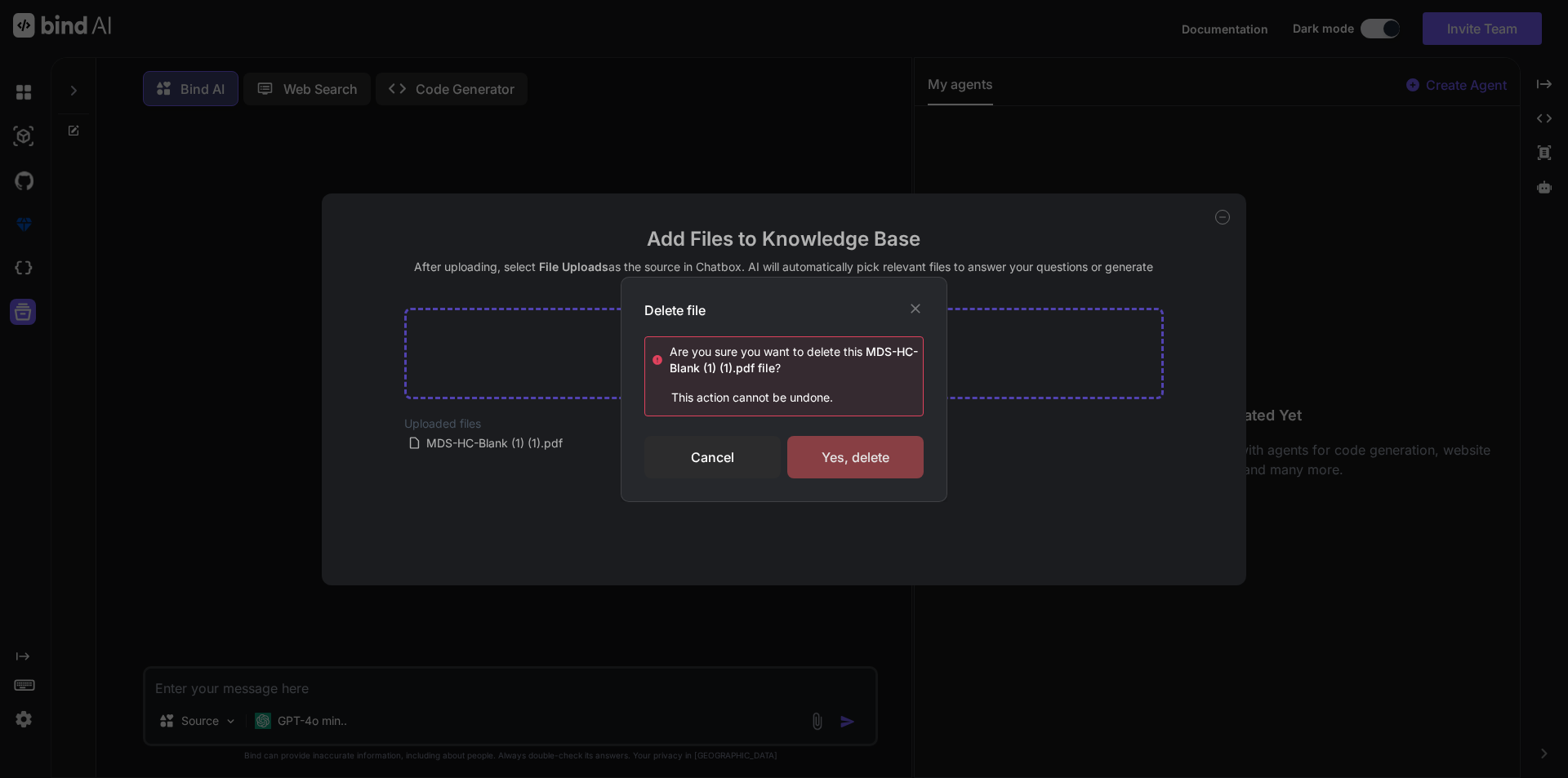
click at [864, 464] on div "Yes, delete" at bounding box center [855, 457] width 136 height 43
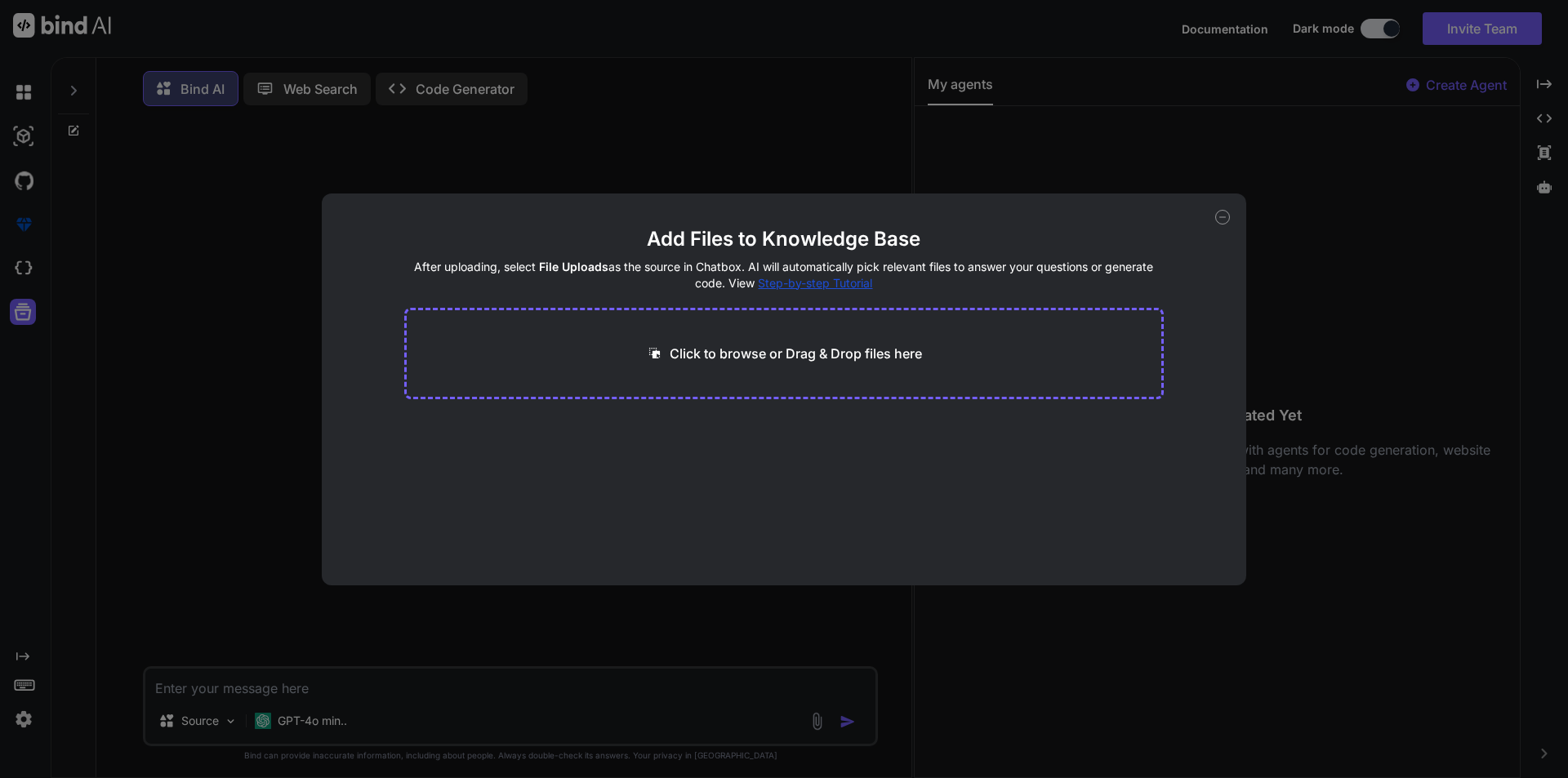
click at [1222, 213] on icon at bounding box center [1222, 217] width 15 height 15
